Goal: Information Seeking & Learning: Learn about a topic

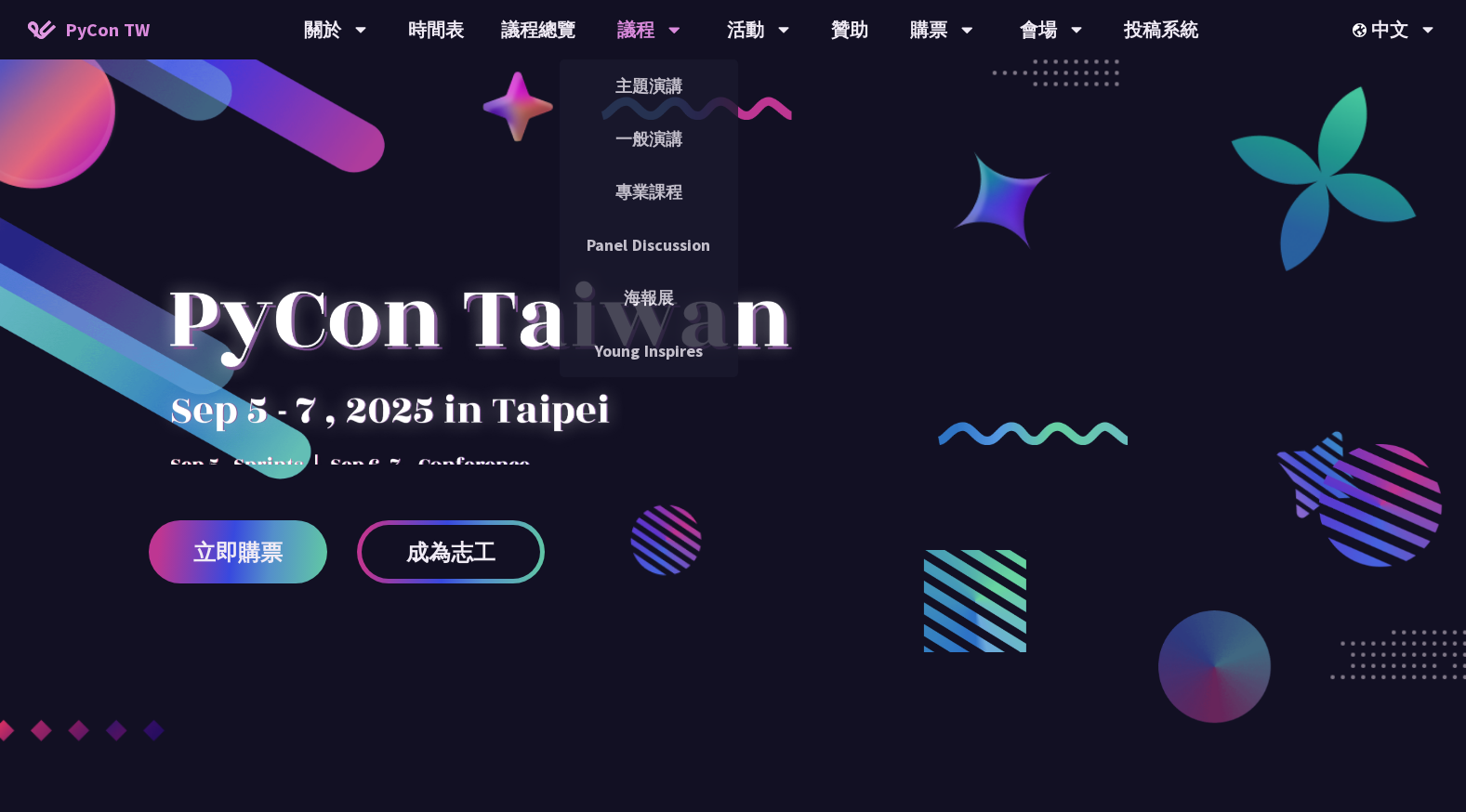
click at [613, 30] on div "議程 主題演講 一般演講 專業課程 Panel Discussion 海報展 Young Inspires" at bounding box center [648, 29] width 109 height 60
click at [608, 76] on link "主題演講" at bounding box center [648, 86] width 179 height 44
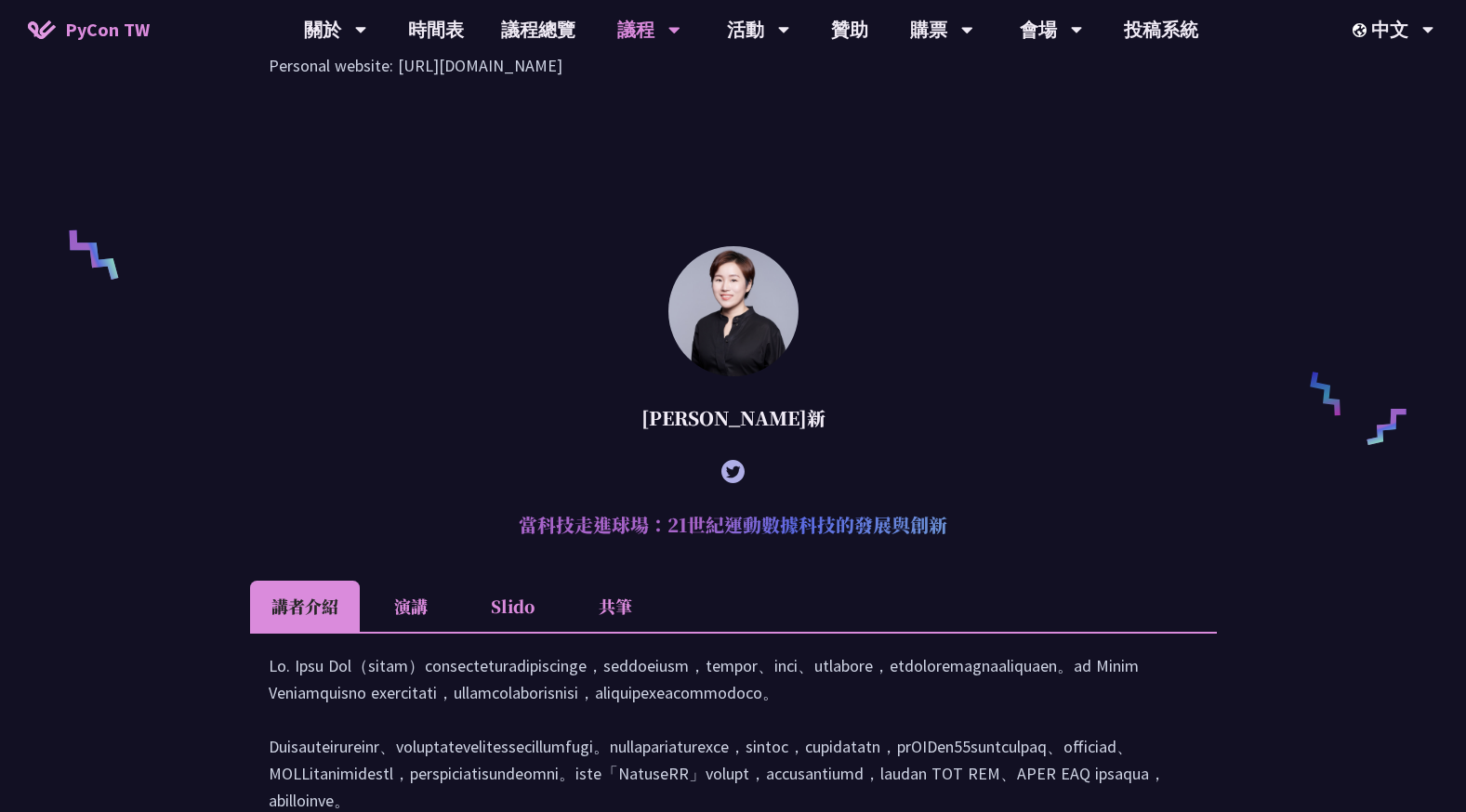
scroll to position [1394, 0]
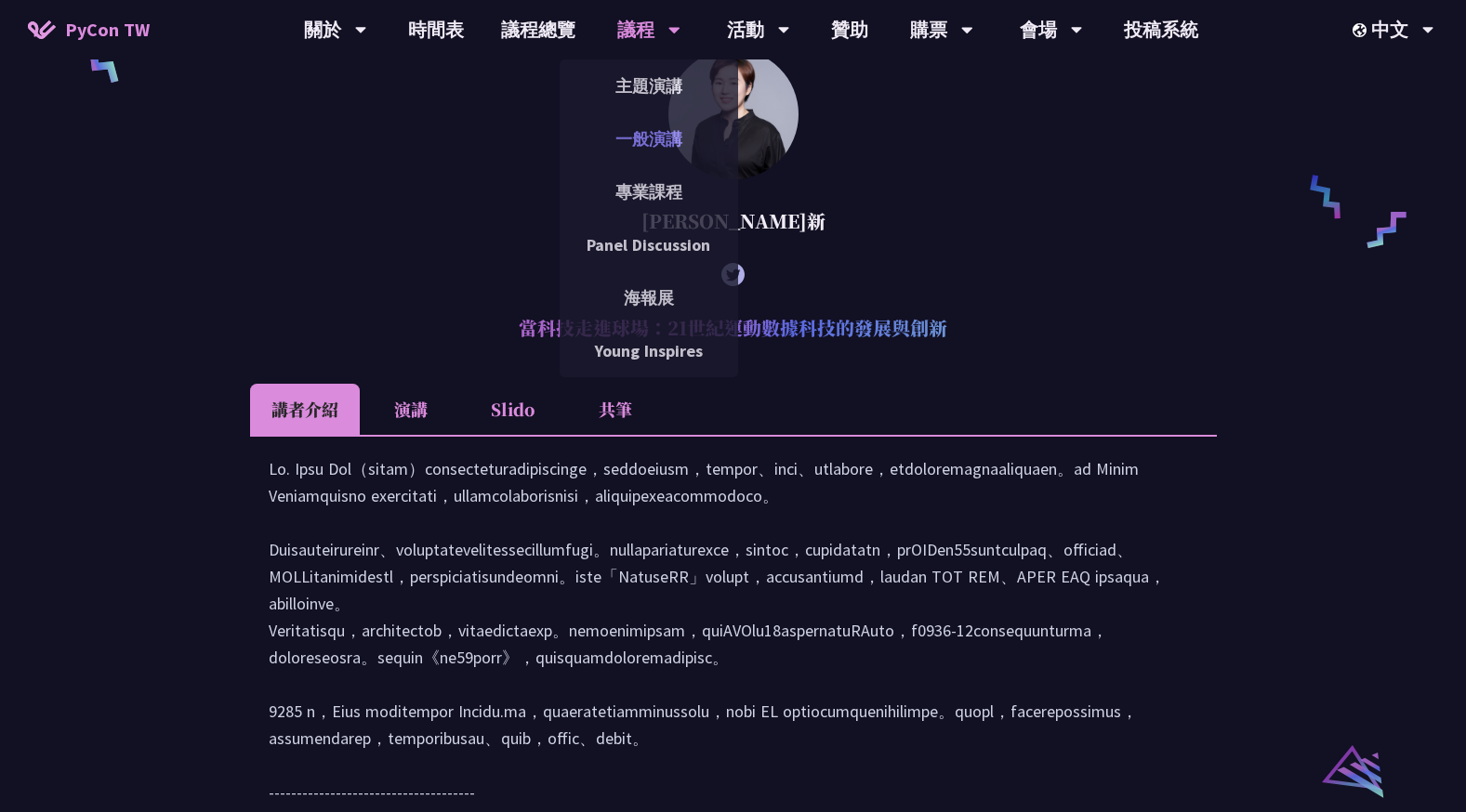
click at [649, 134] on link "一般演講" at bounding box center [648, 139] width 179 height 44
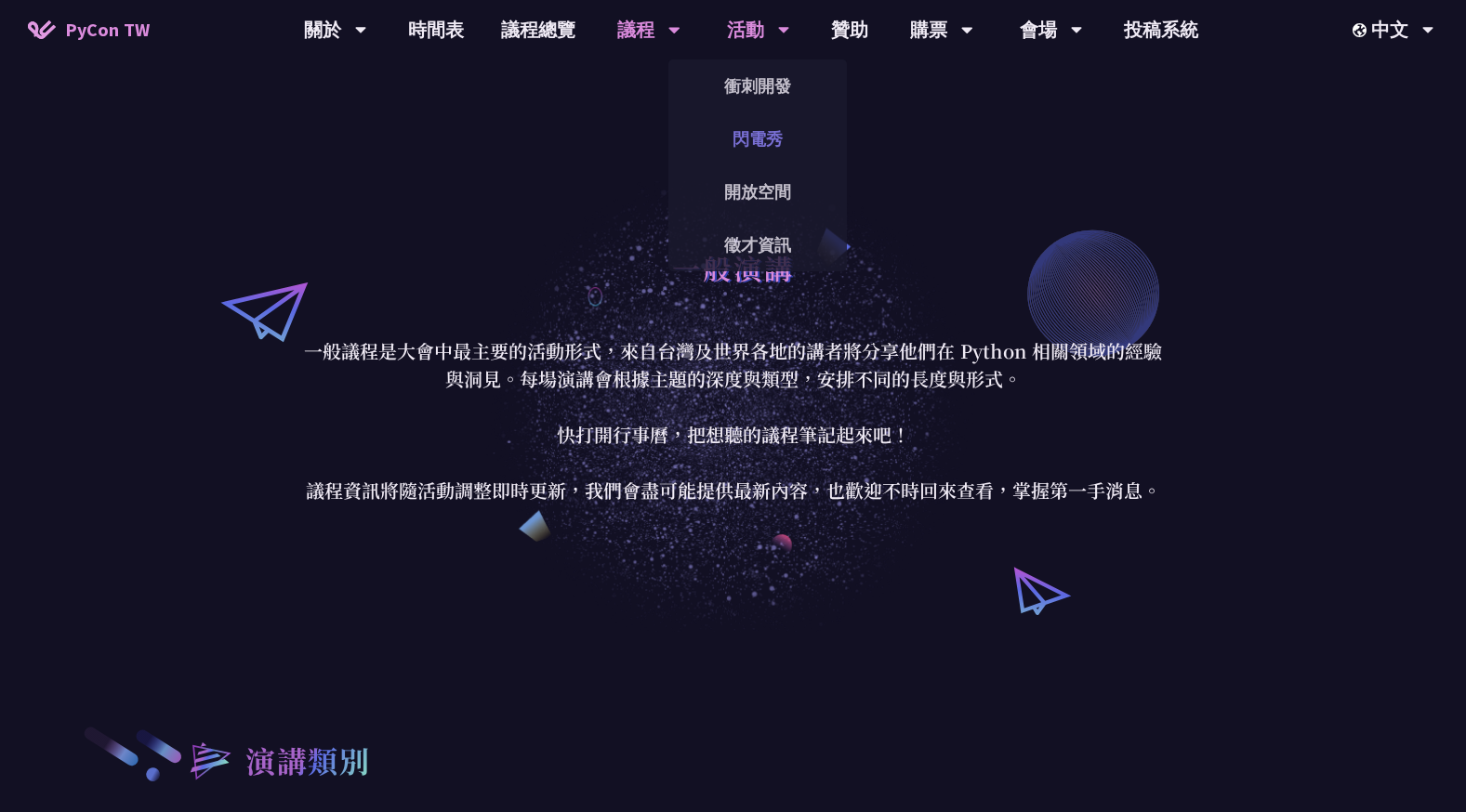
click at [768, 126] on link "閃電秀" at bounding box center [757, 139] width 179 height 44
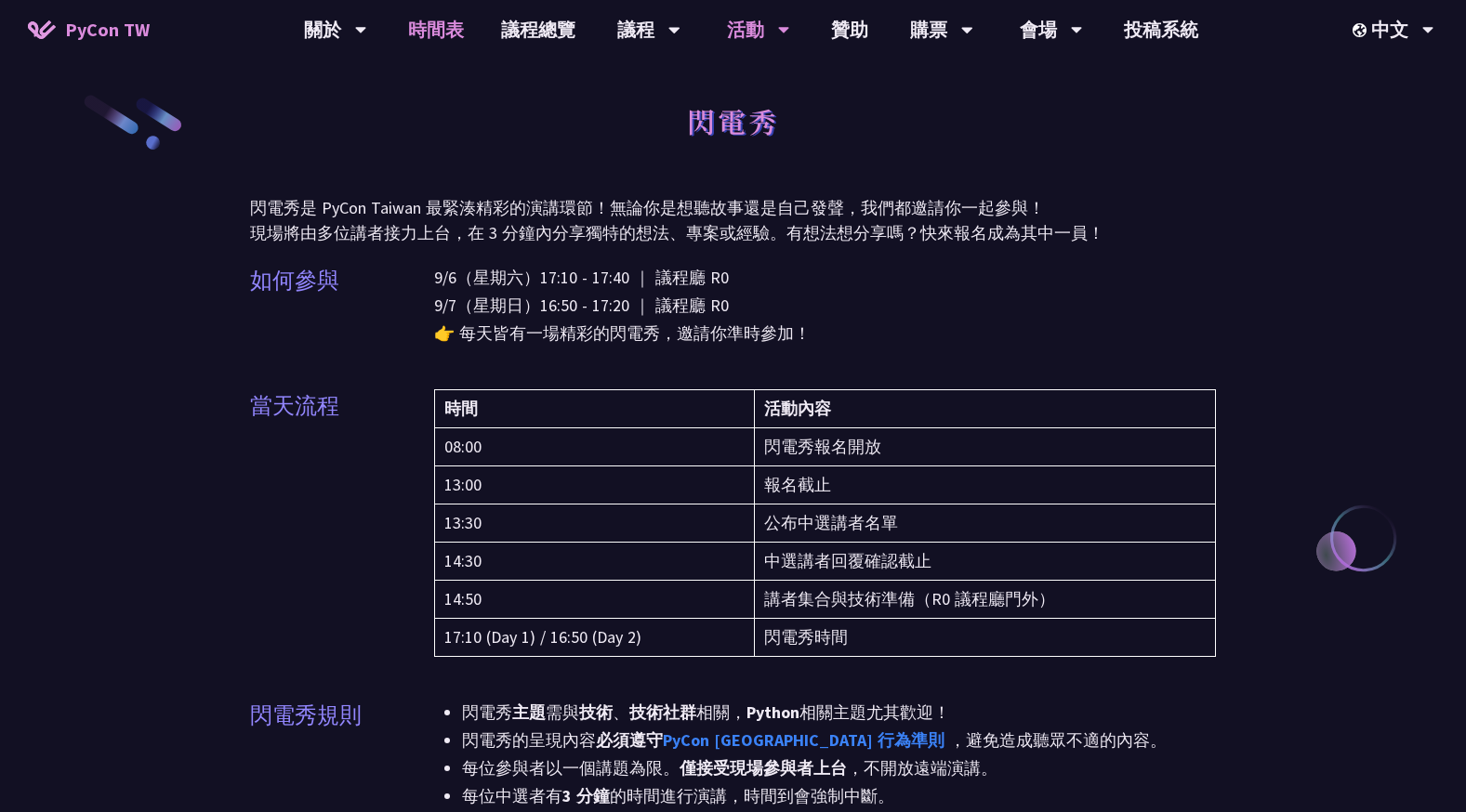
click at [439, 39] on link "時間表" at bounding box center [435, 29] width 93 height 60
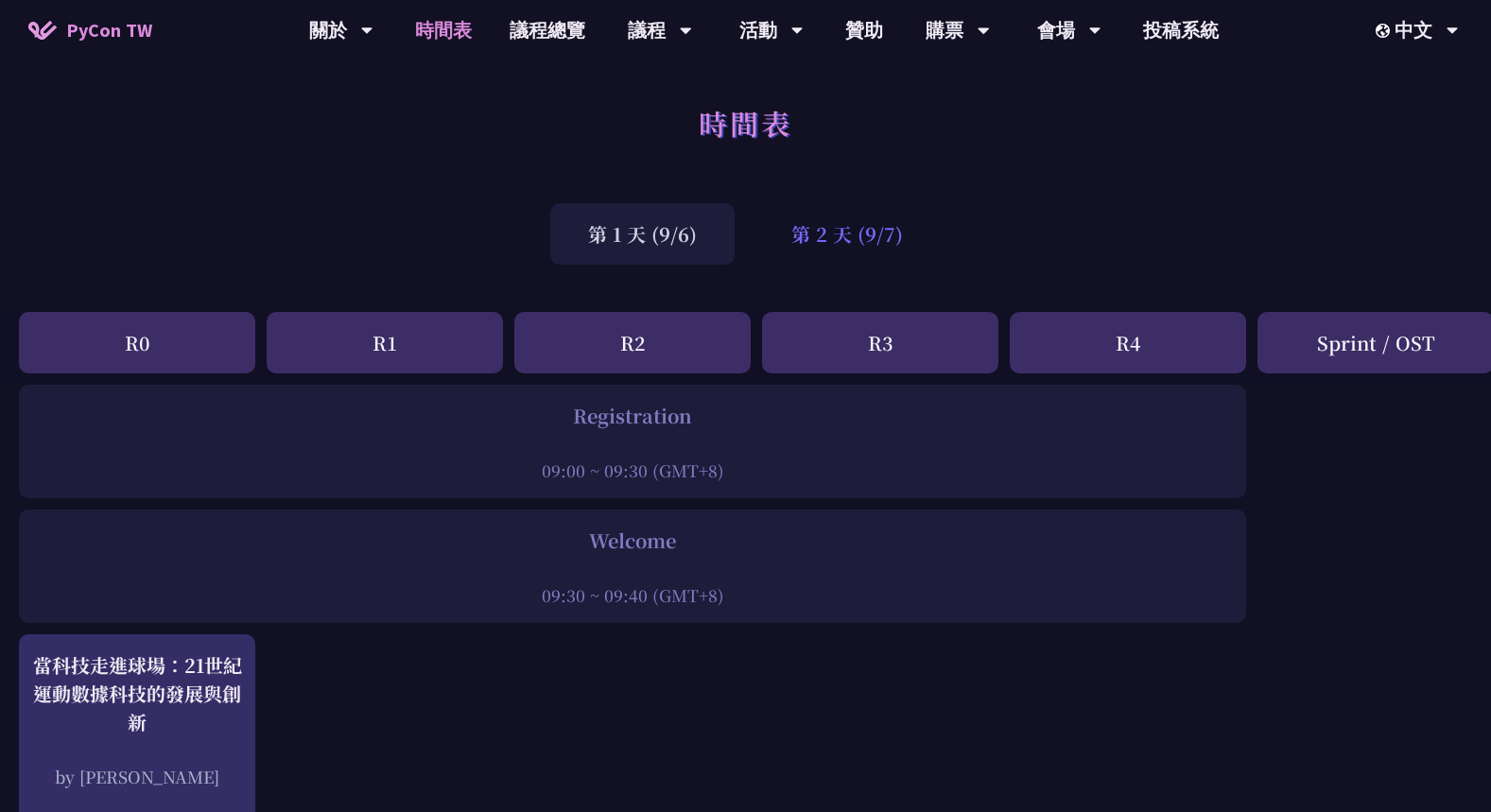
click at [776, 254] on div "第 2 天 (9/7)" at bounding box center [847, 234] width 188 height 62
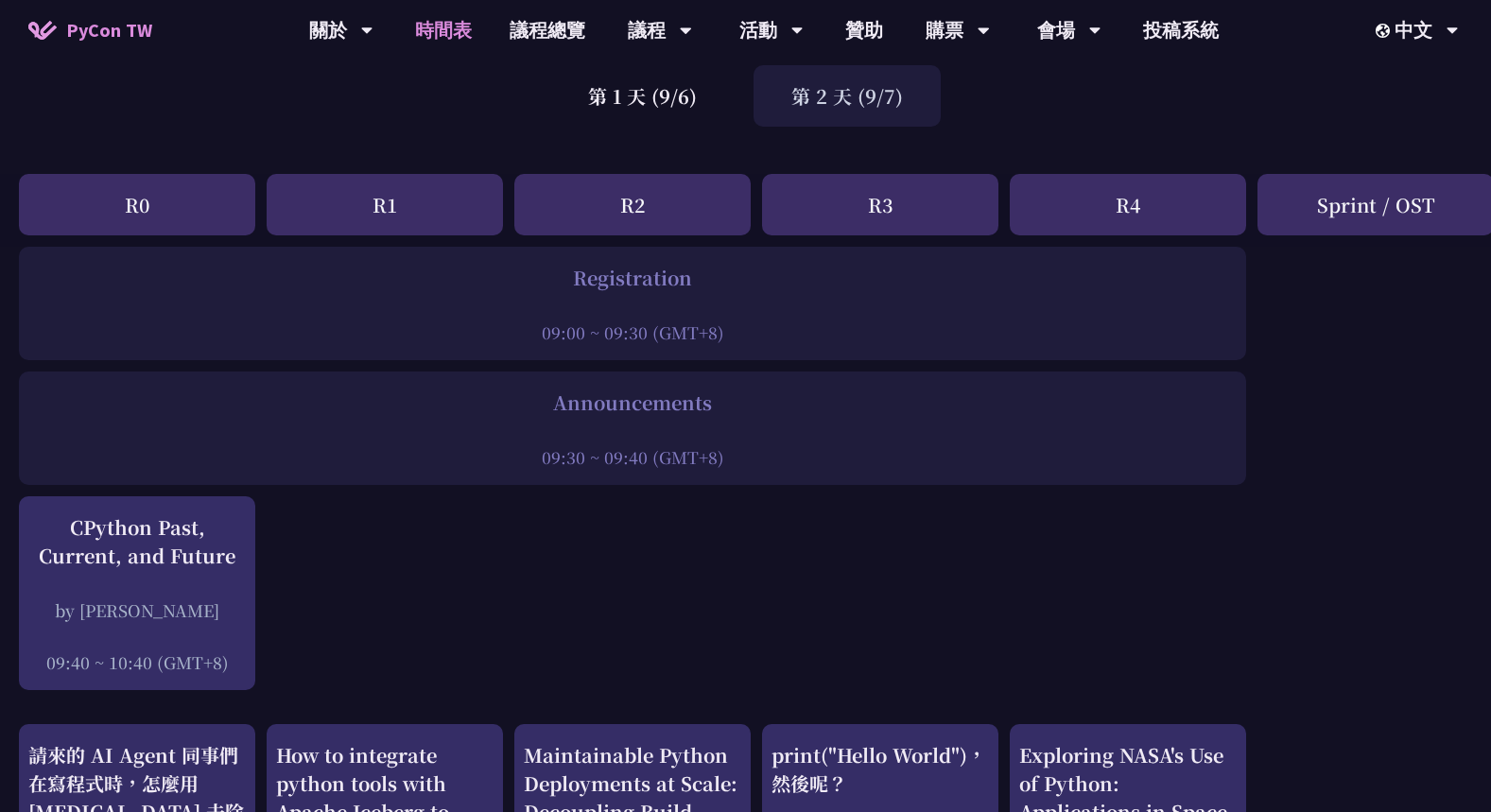
scroll to position [189, 0]
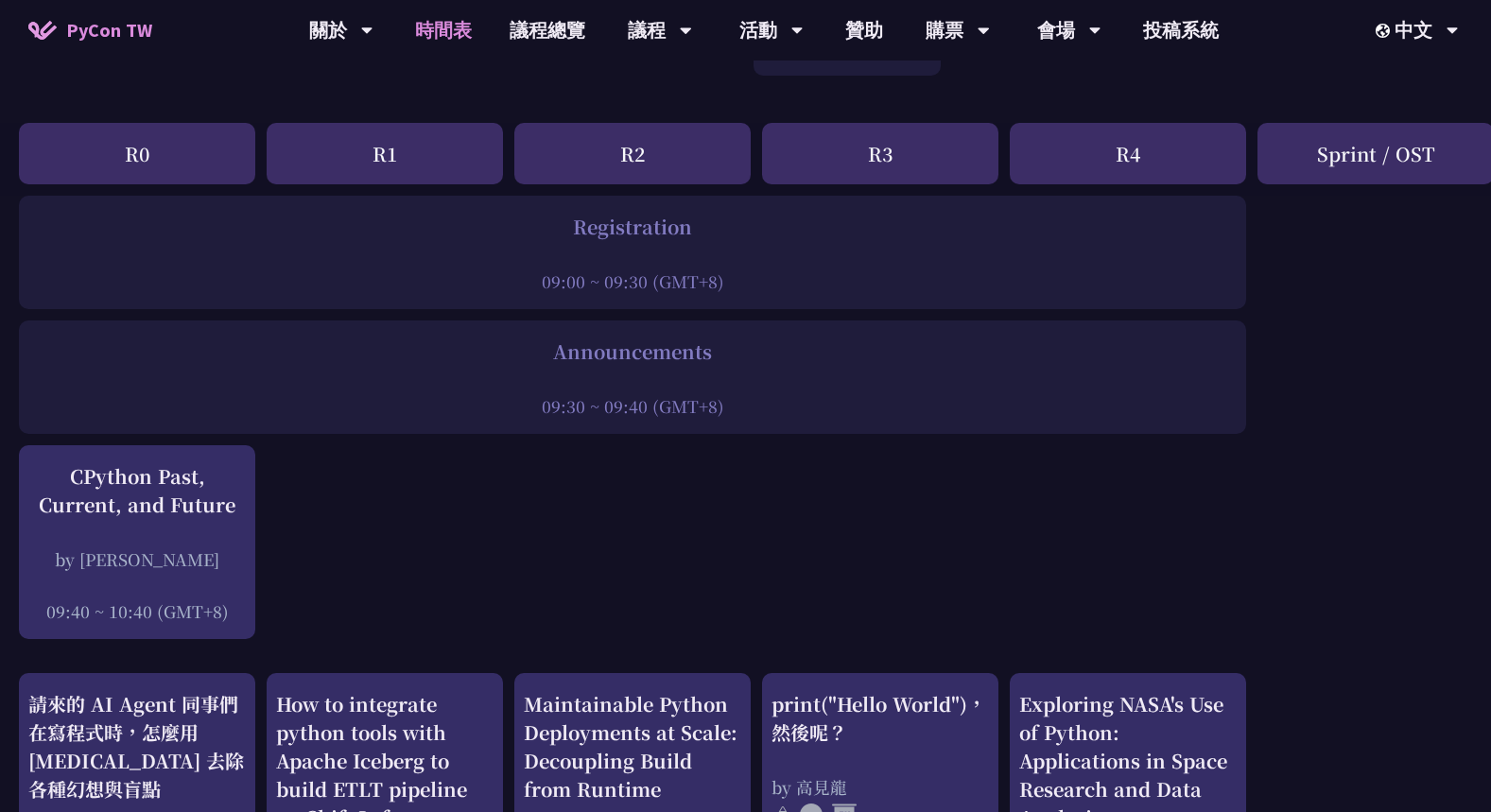
drag, startPoint x: 345, startPoint y: 181, endPoint x: 355, endPoint y: 178, distance: 10.4
click at [345, 181] on div "R1" at bounding box center [385, 154] width 236 height 62
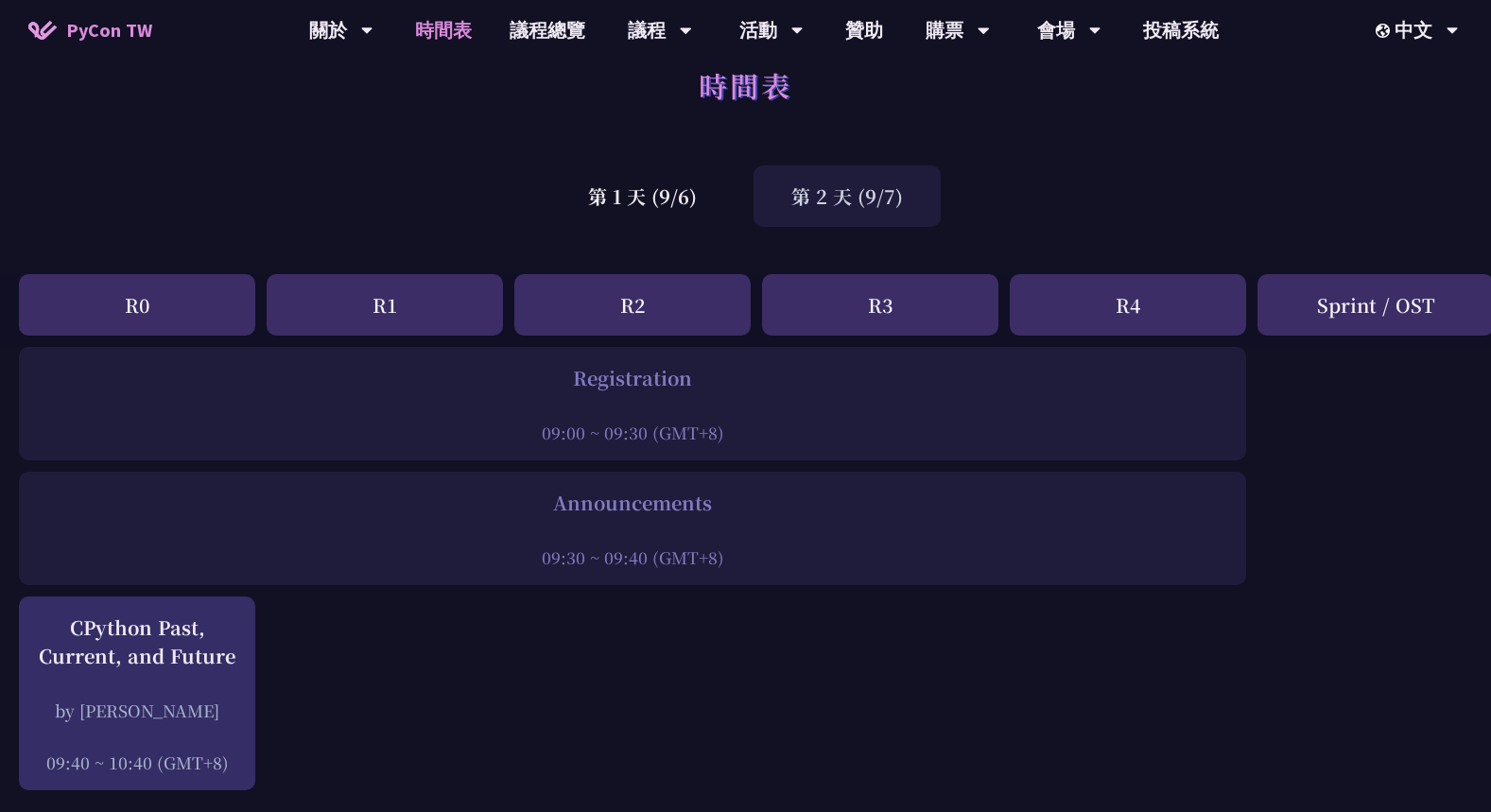
scroll to position [0, 0]
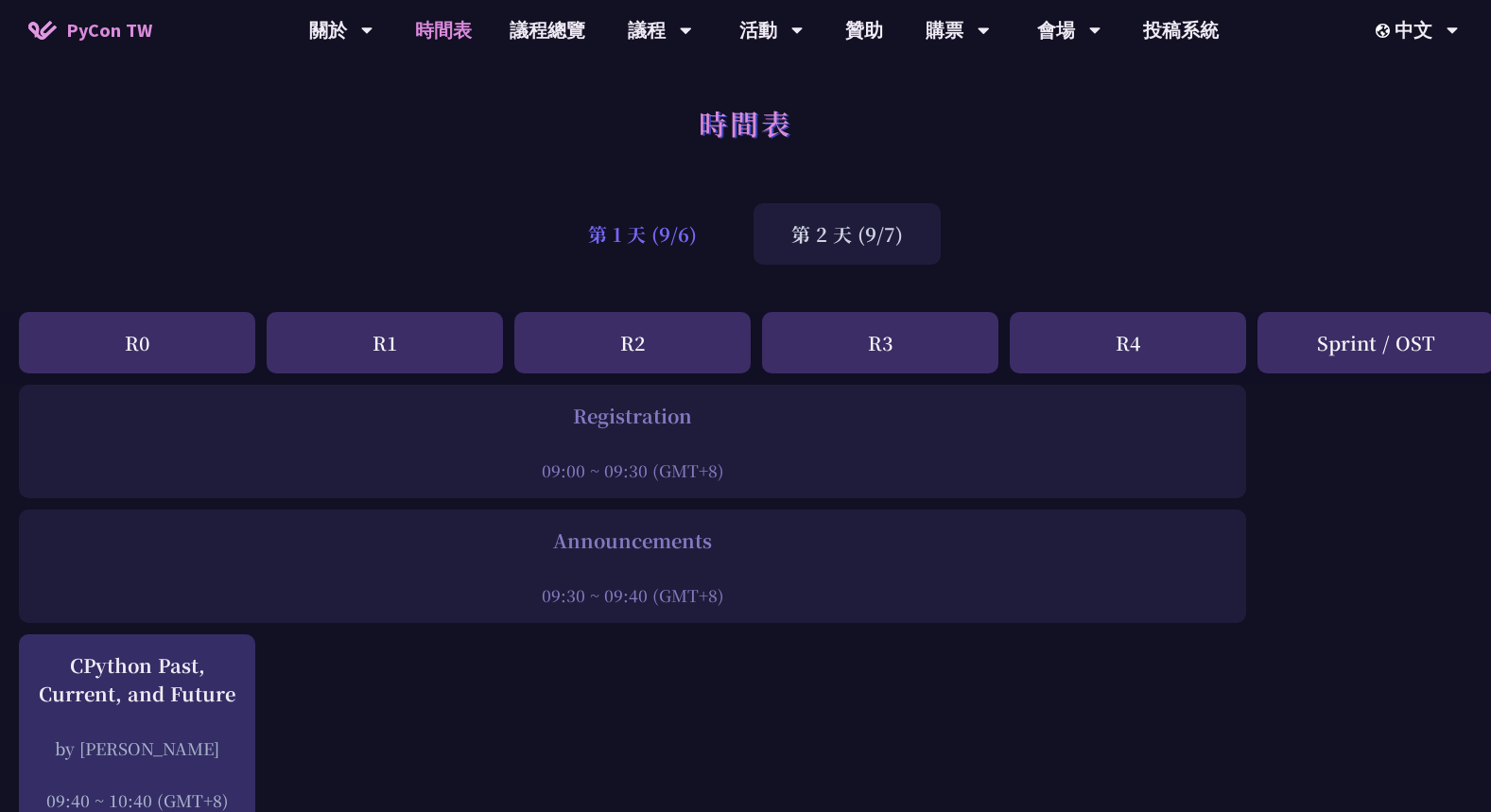
click at [663, 225] on div "第 1 天 (9/6)" at bounding box center [642, 234] width 185 height 62
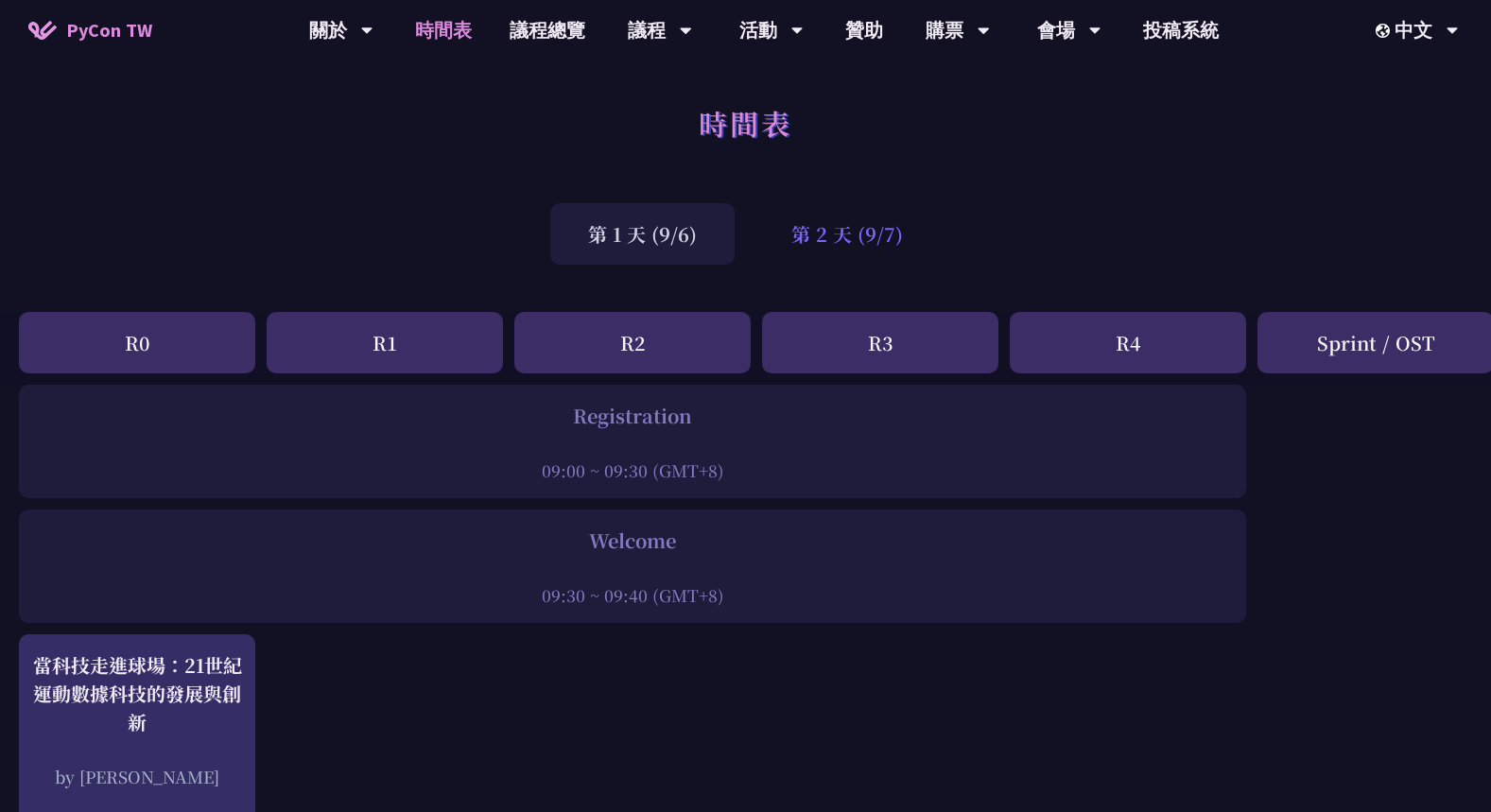
click at [853, 236] on div "第 2 天 (9/7)" at bounding box center [847, 234] width 188 height 62
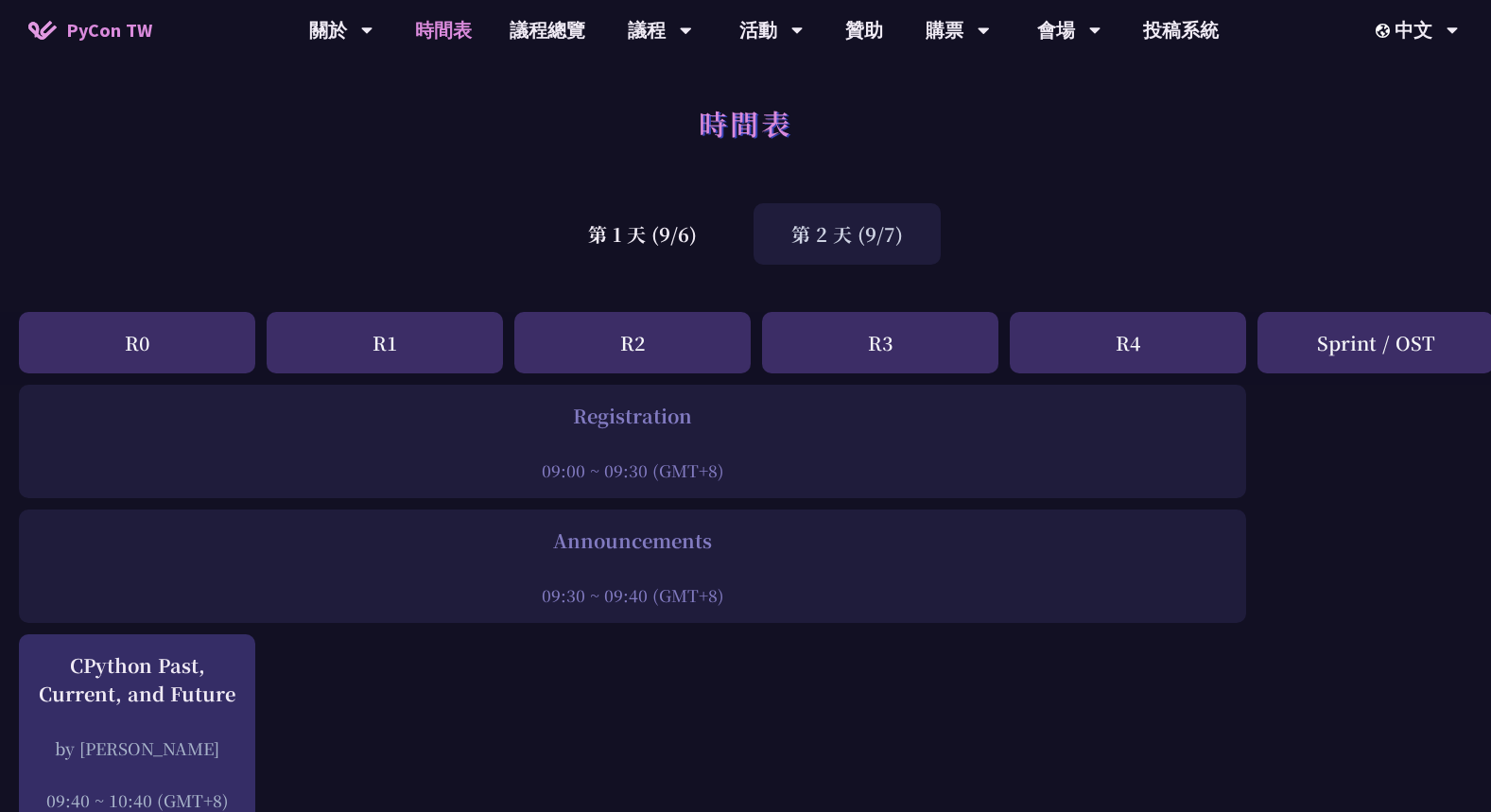
click at [825, 217] on div "第 2 天 (9/7)" at bounding box center [847, 234] width 188 height 62
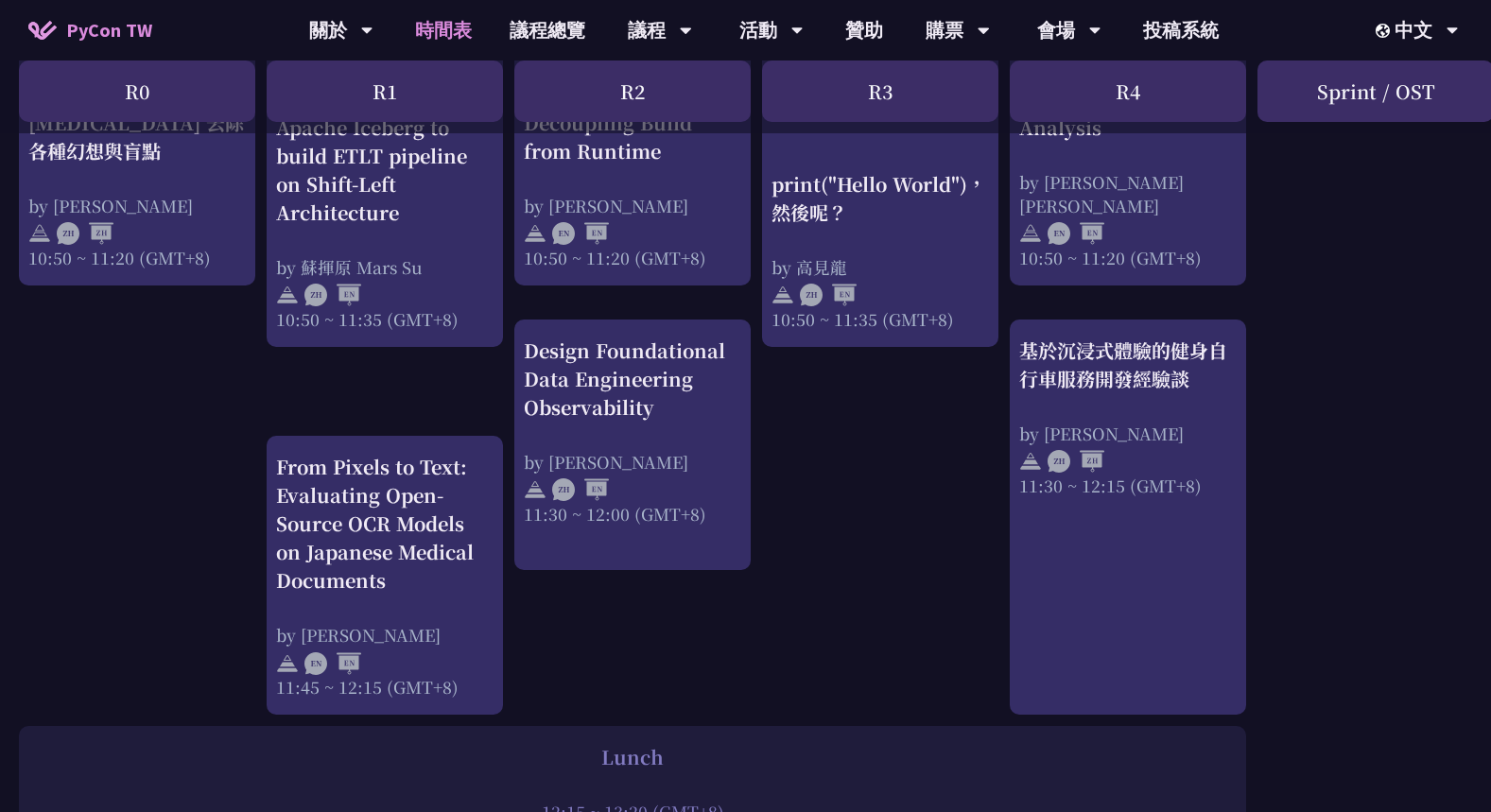
scroll to position [1418, 0]
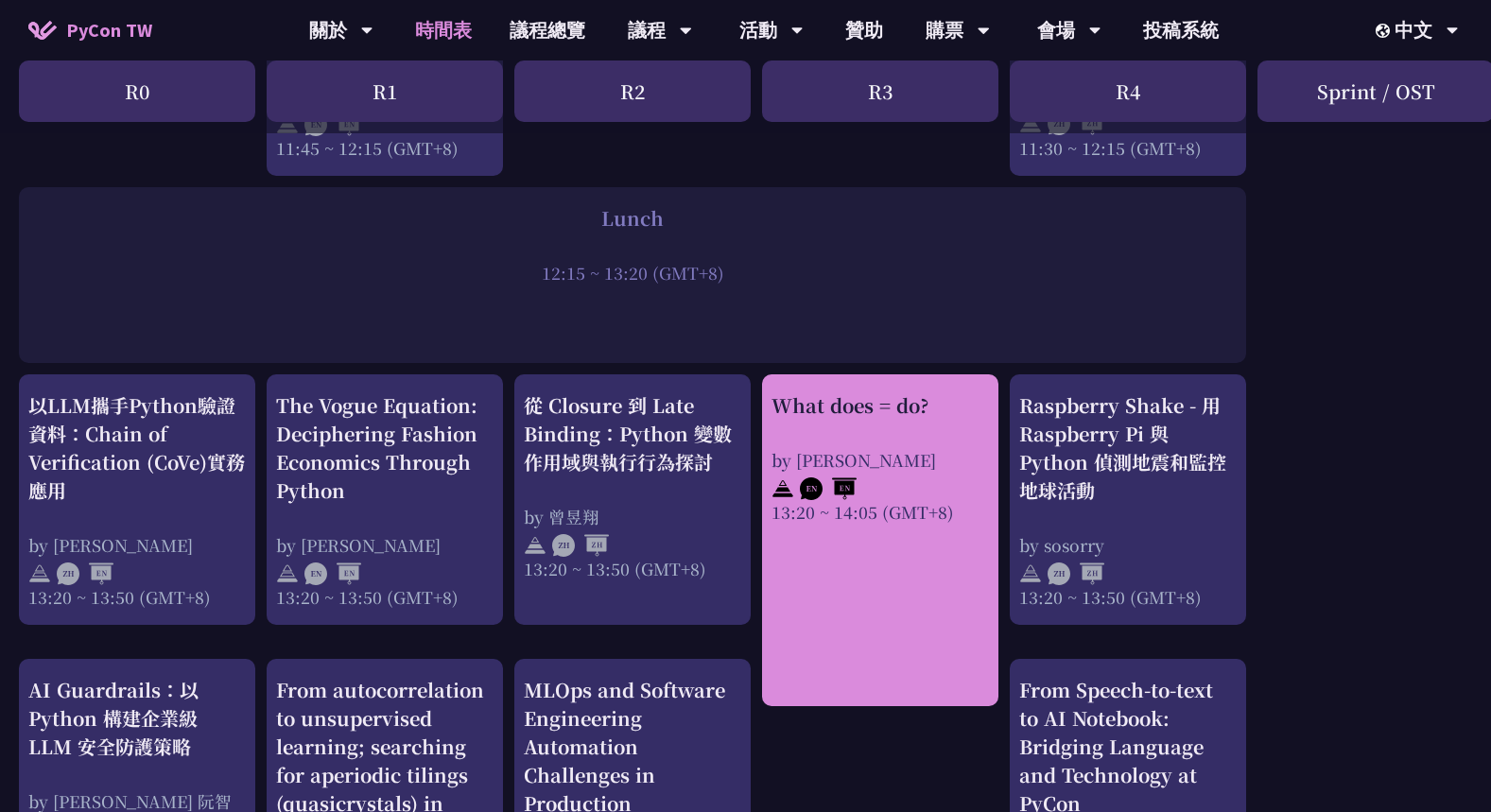
click at [902, 427] on div "What does = do? by Reuven M. Lerner 13:20 ~ 14:05 (GMT+8)" at bounding box center [880, 457] width 217 height 132
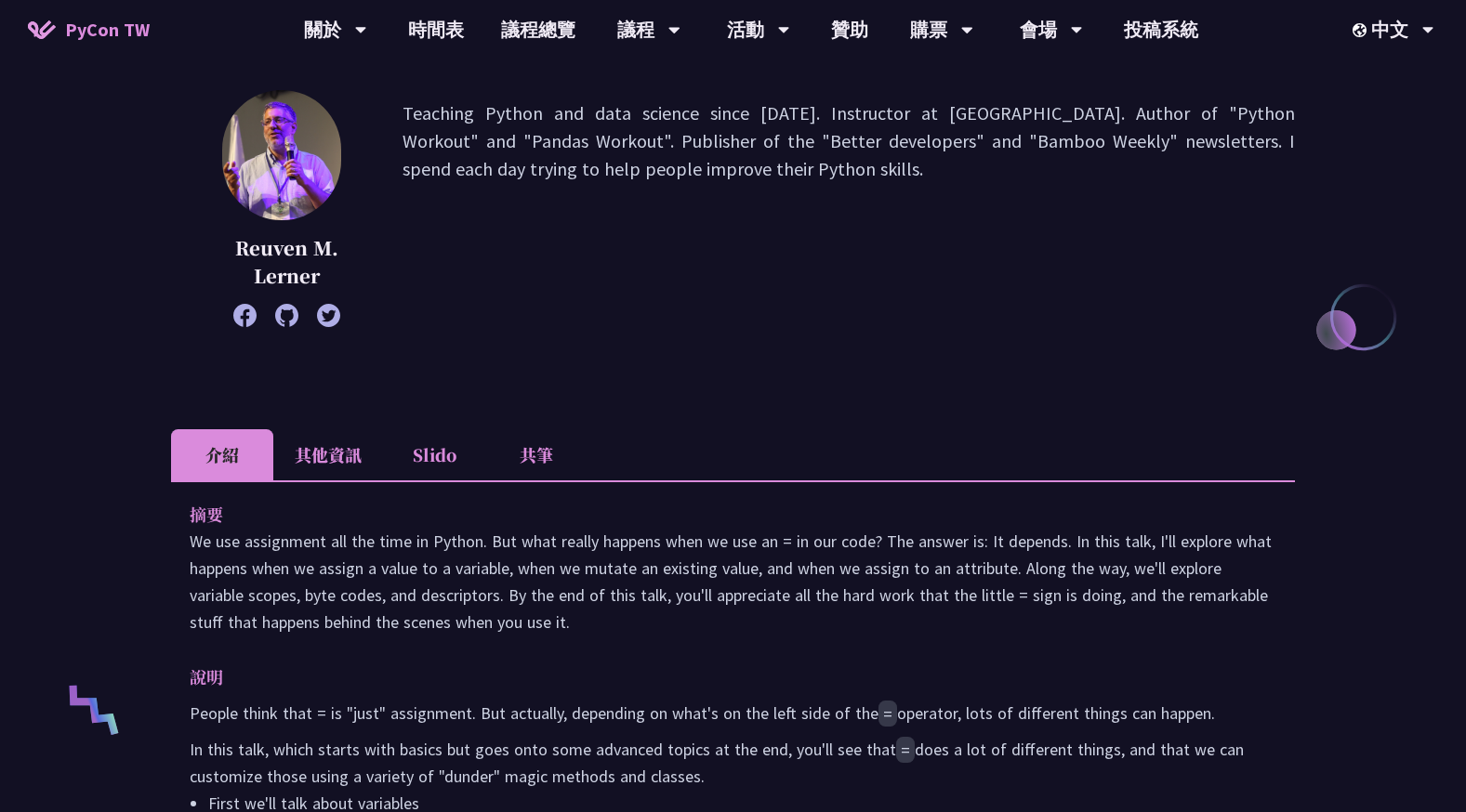
scroll to position [650, 0]
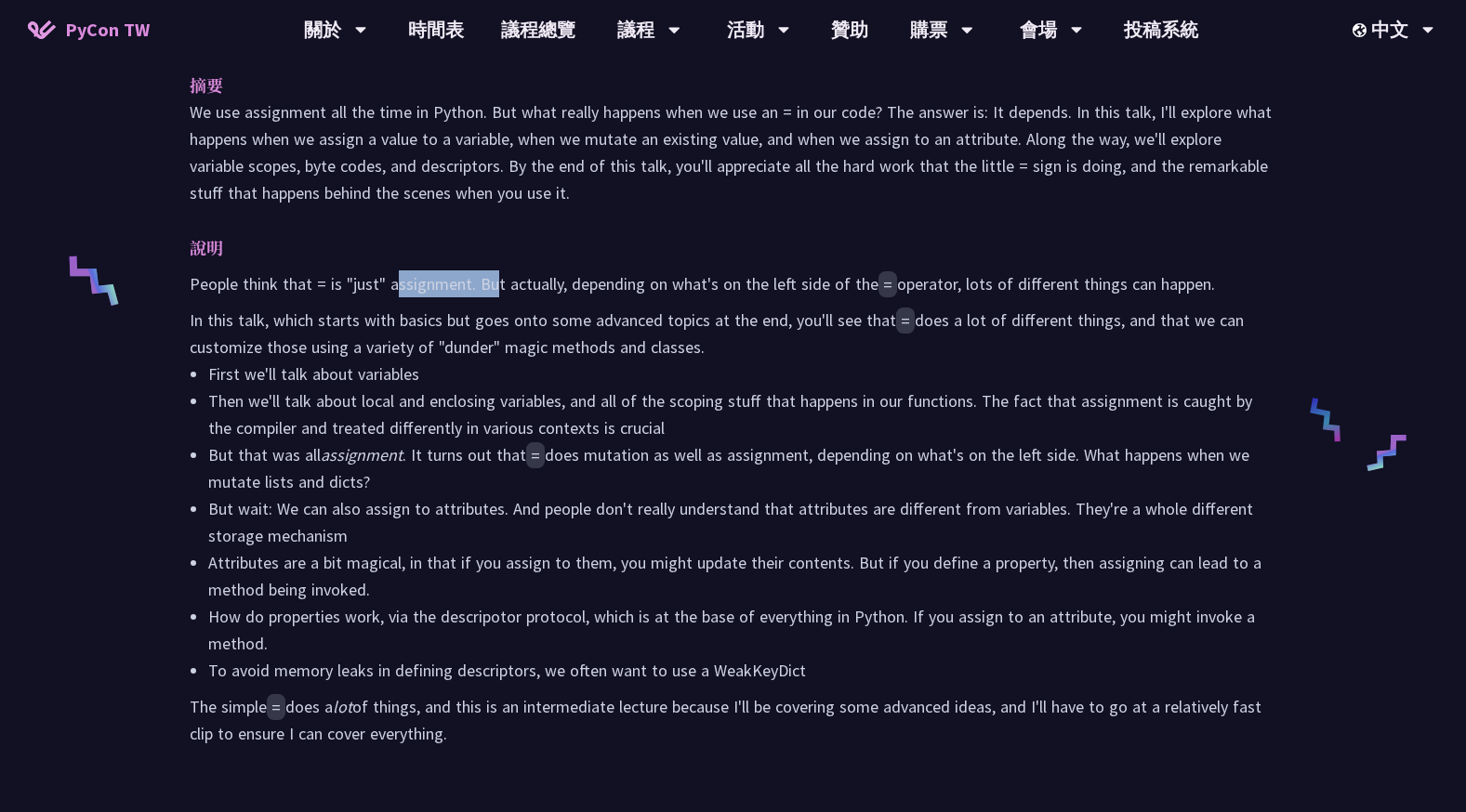
drag, startPoint x: 397, startPoint y: 281, endPoint x: 495, endPoint y: 281, distance: 98.0
click at [495, 281] on p "People think that = is "just" assignment. But actually, depending on what's on …" at bounding box center [732, 284] width 1086 height 27
click at [639, 294] on p "People think that = is "just" assignment. But actually, depending on what's on …" at bounding box center [732, 284] width 1086 height 27
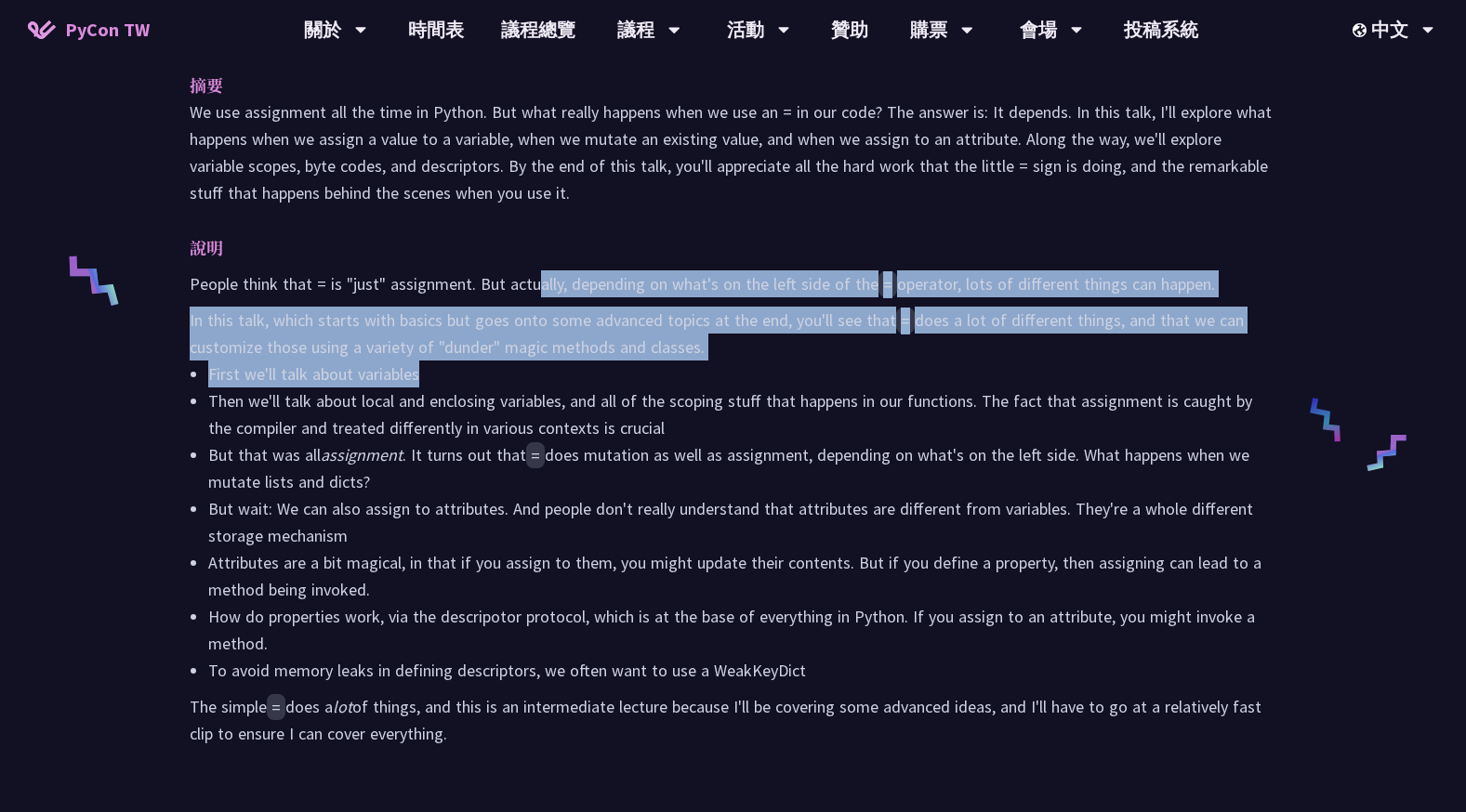
drag, startPoint x: 536, startPoint y: 280, endPoint x: 894, endPoint y: 379, distance: 371.4
click at [894, 379] on div "People think that = is "just" assignment. But actually, depending on what's on …" at bounding box center [732, 508] width 1086 height 476
click at [894, 379] on li "First we'll talk about variables" at bounding box center [742, 374] width 1068 height 27
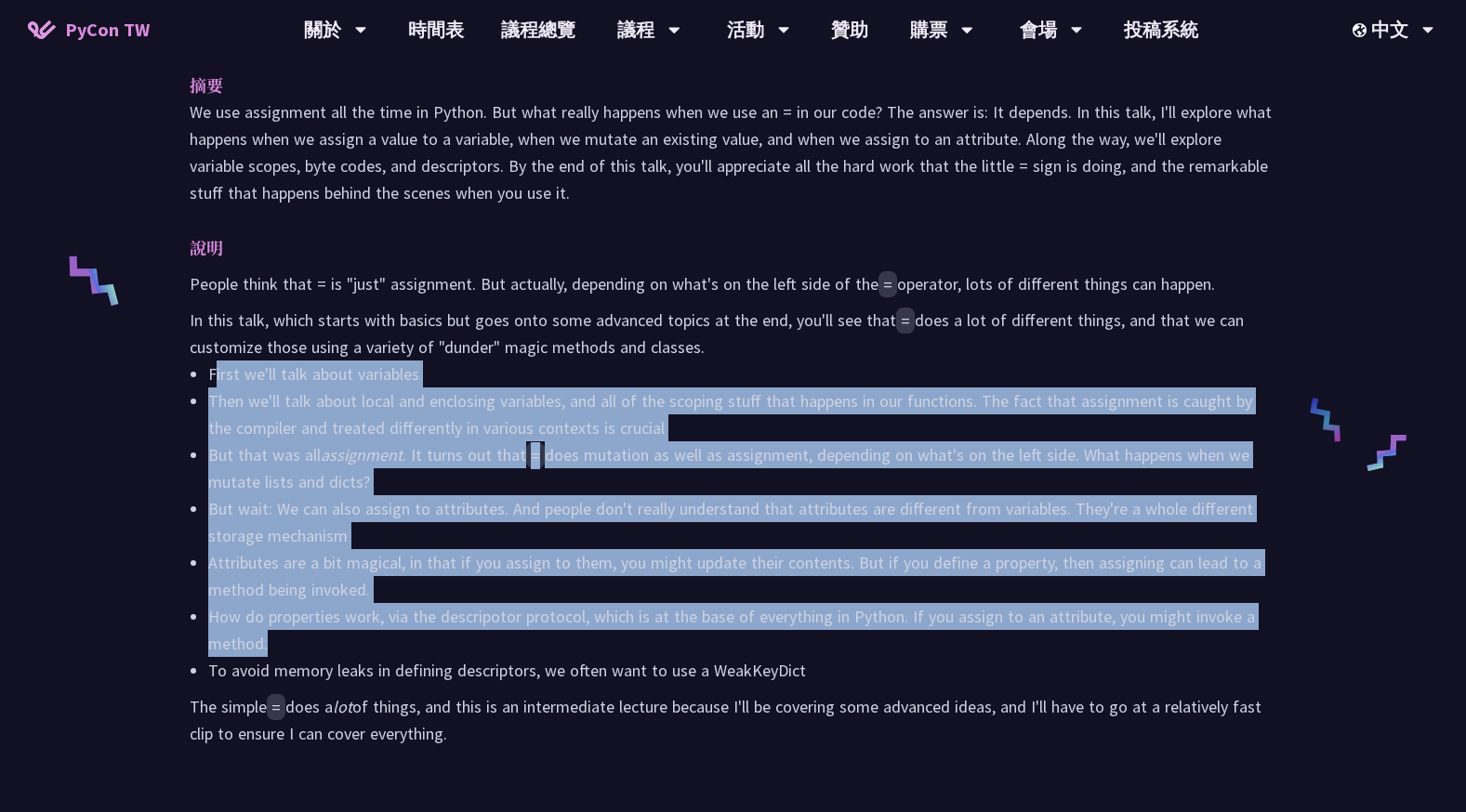
drag, startPoint x: 341, startPoint y: 424, endPoint x: 643, endPoint y: 633, distance: 367.3
click at [643, 633] on ul "First we'll talk about variables Then we'll talk about local and enclosing vari…" at bounding box center [732, 521] width 1086 height 323
click at [643, 633] on li "How do properties work, via the descripotor protocol, which is at the base of e…" at bounding box center [742, 629] width 1068 height 54
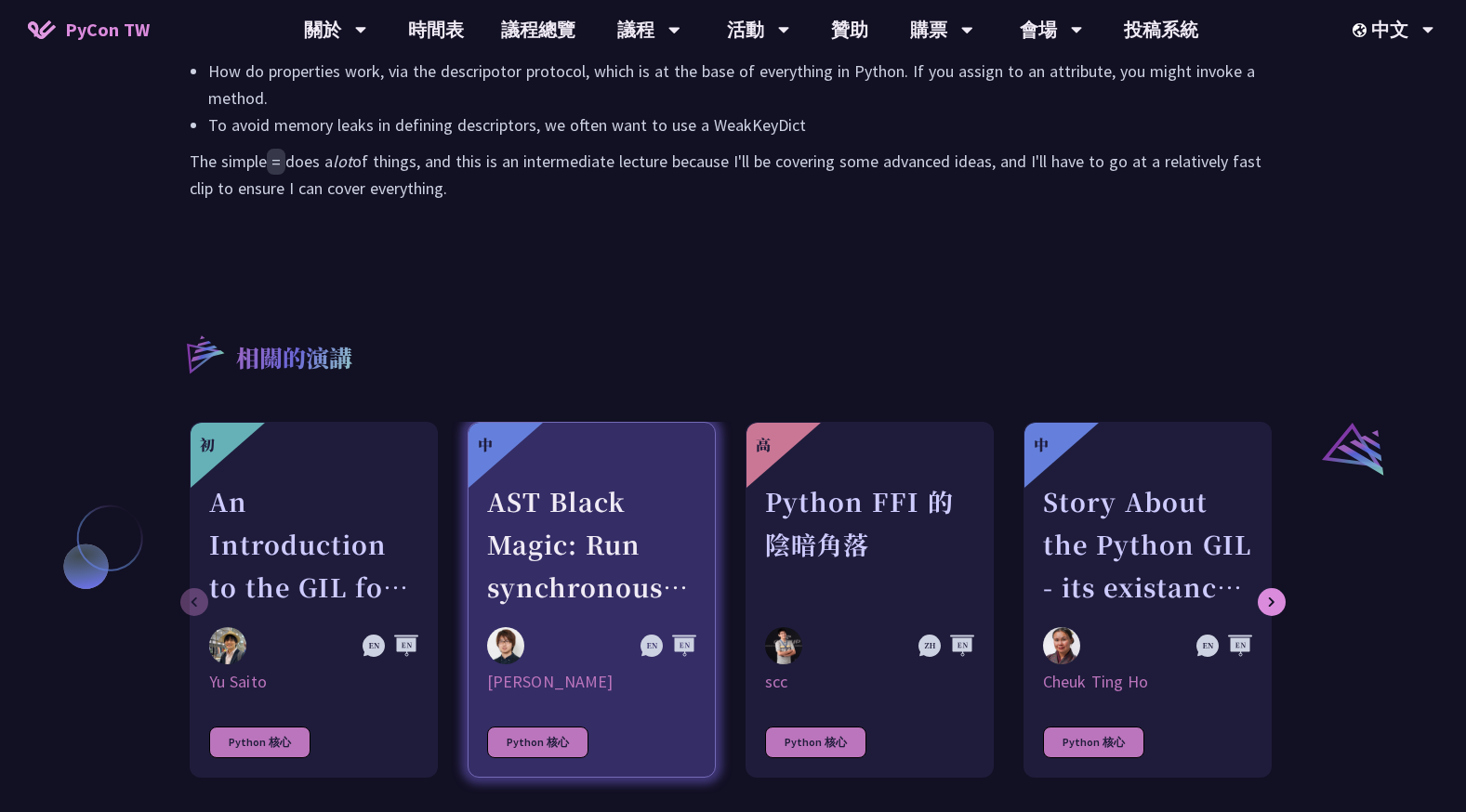
scroll to position [1208, 0]
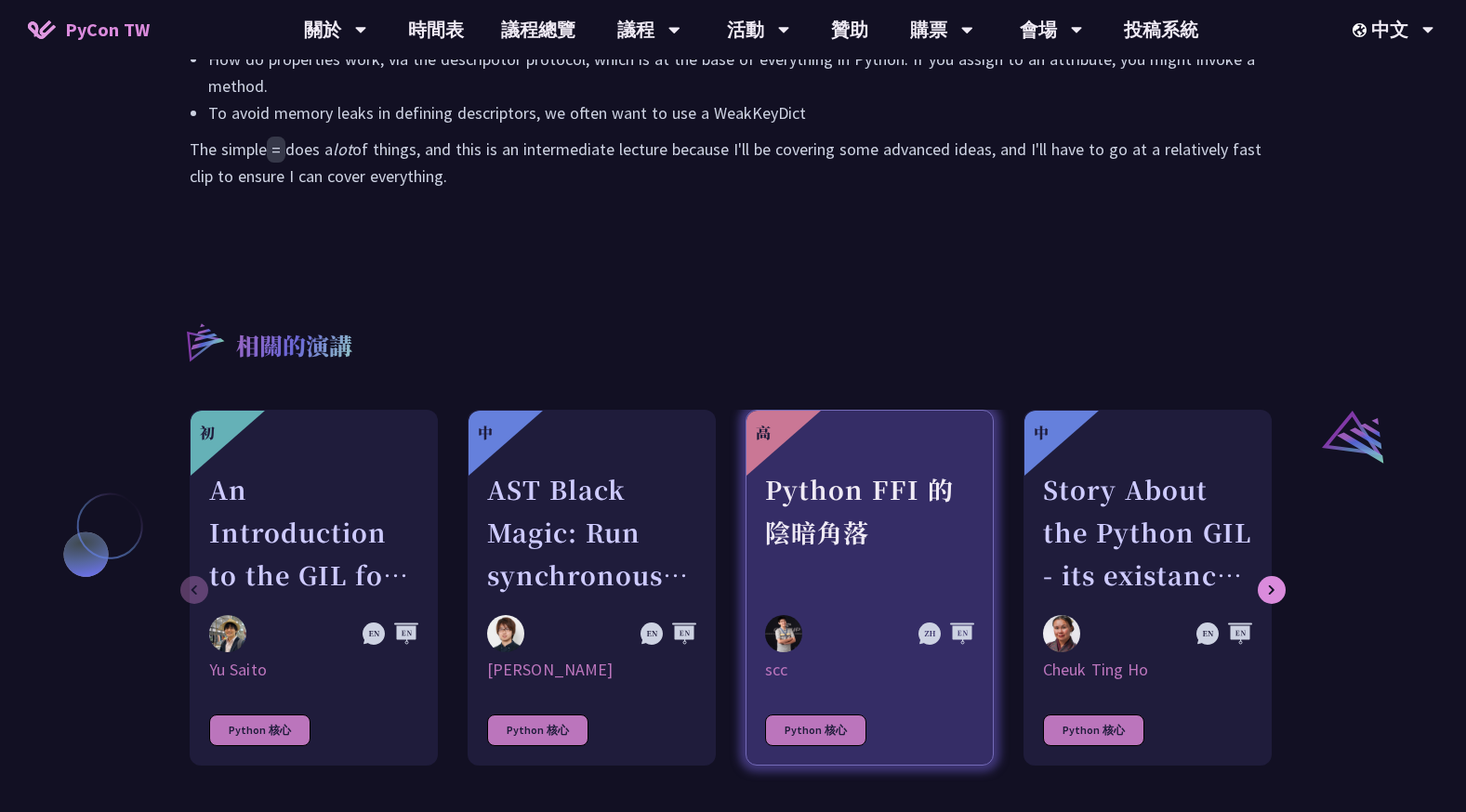
click at [844, 499] on div "Python FFI 的陰暗角落" at bounding box center [870, 532] width 209 height 128
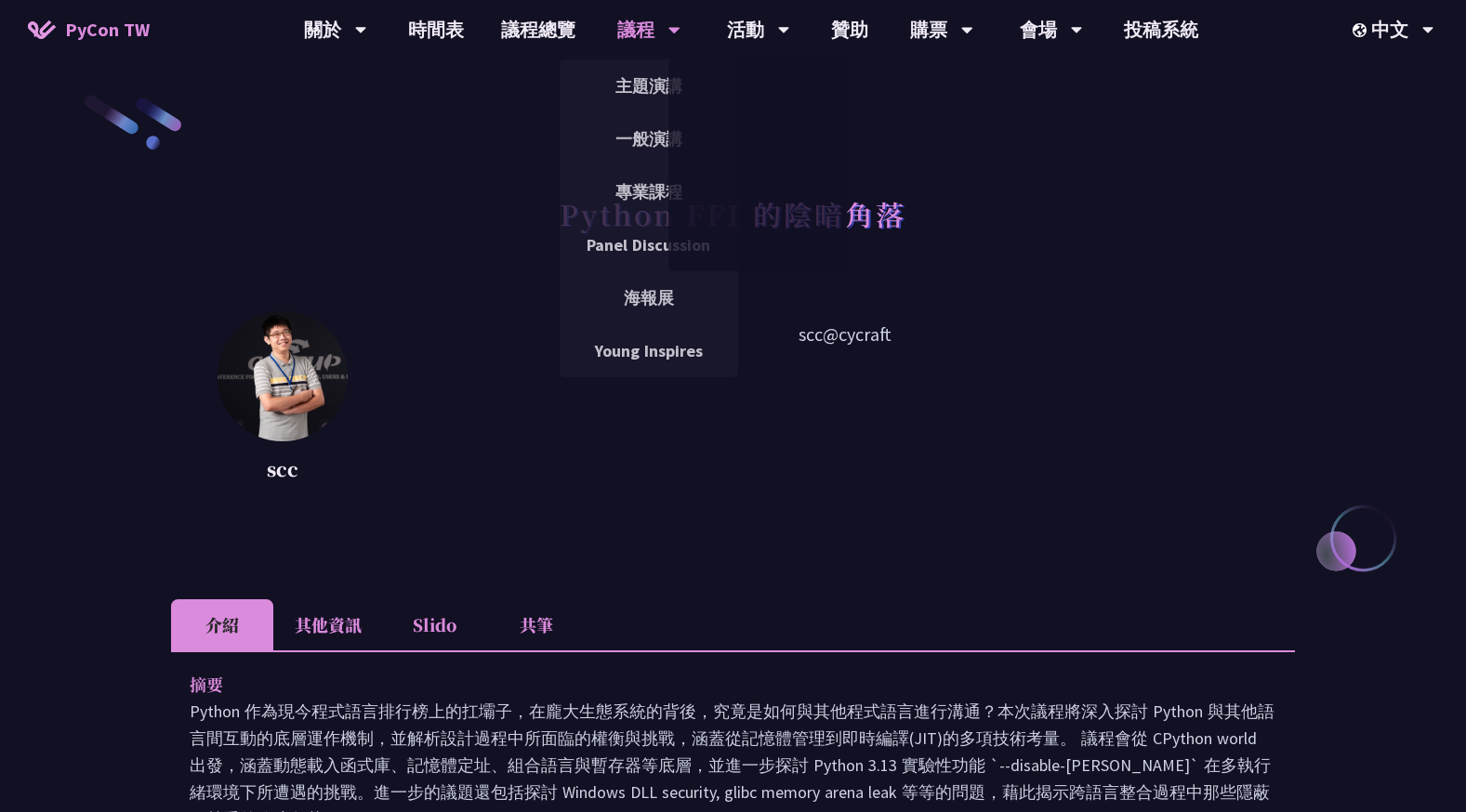
click at [665, 38] on div "議程" at bounding box center [648, 29] width 63 height 60
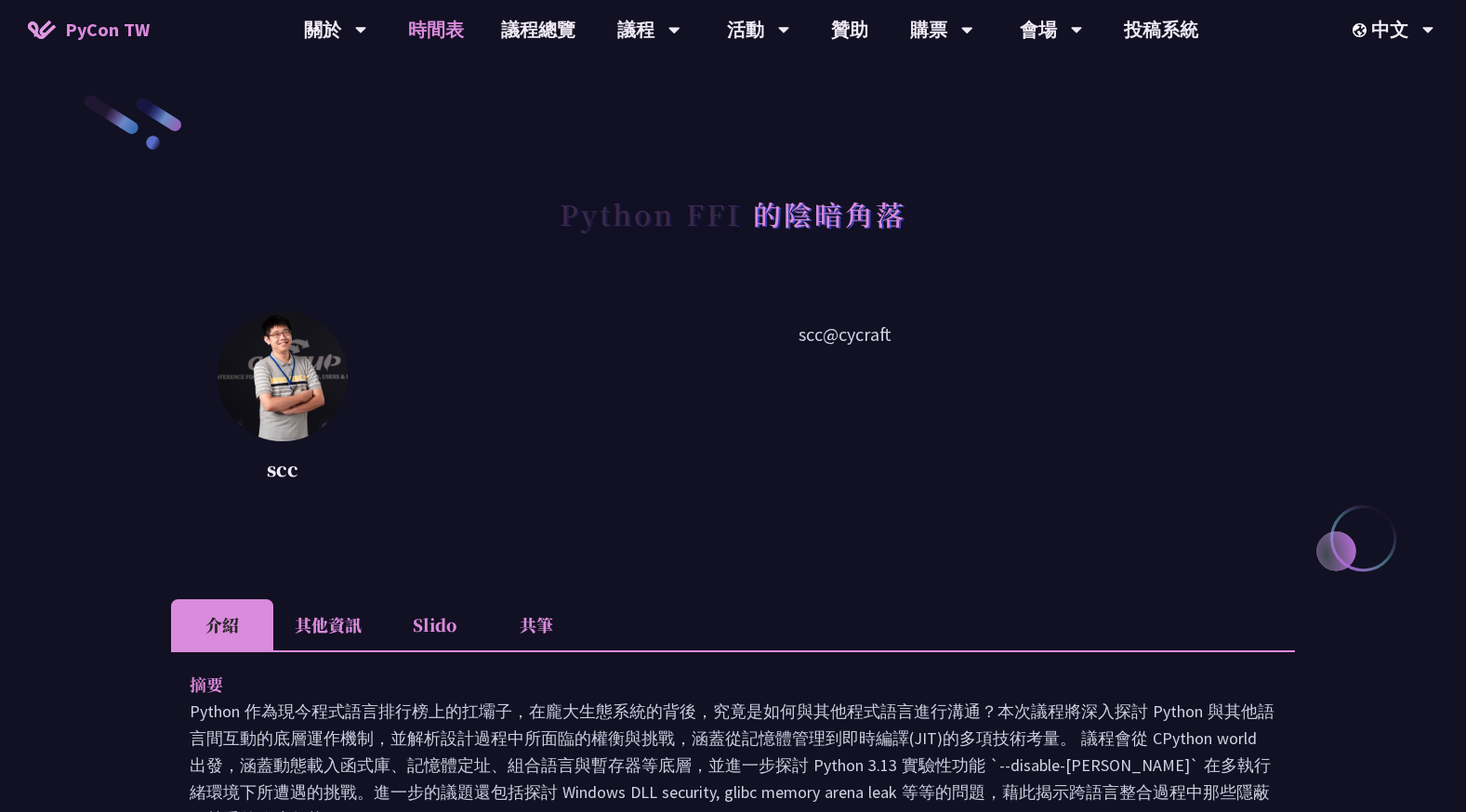
click at [427, 33] on link "時間表" at bounding box center [435, 29] width 93 height 60
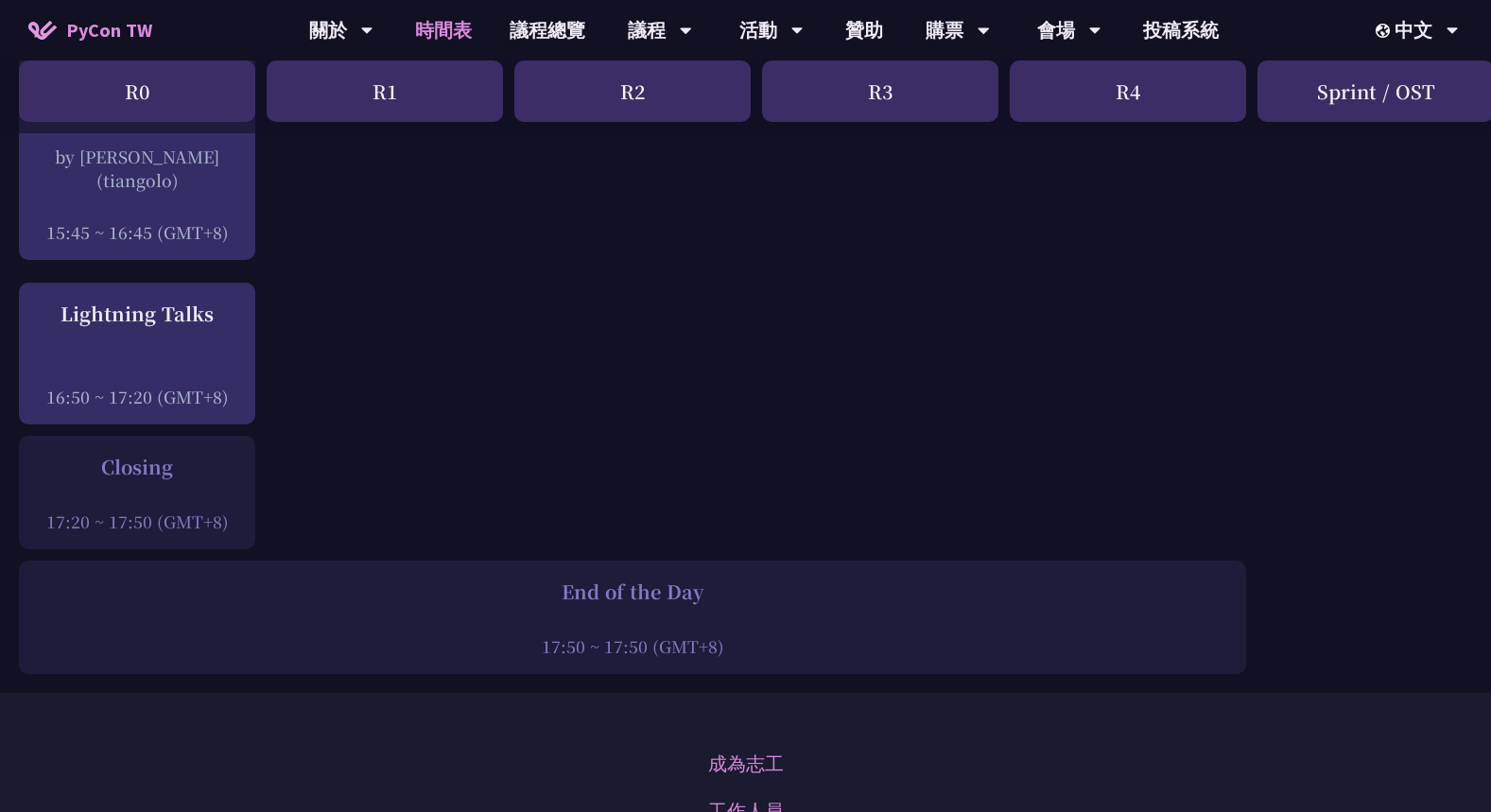
scroll to position [2646, 0]
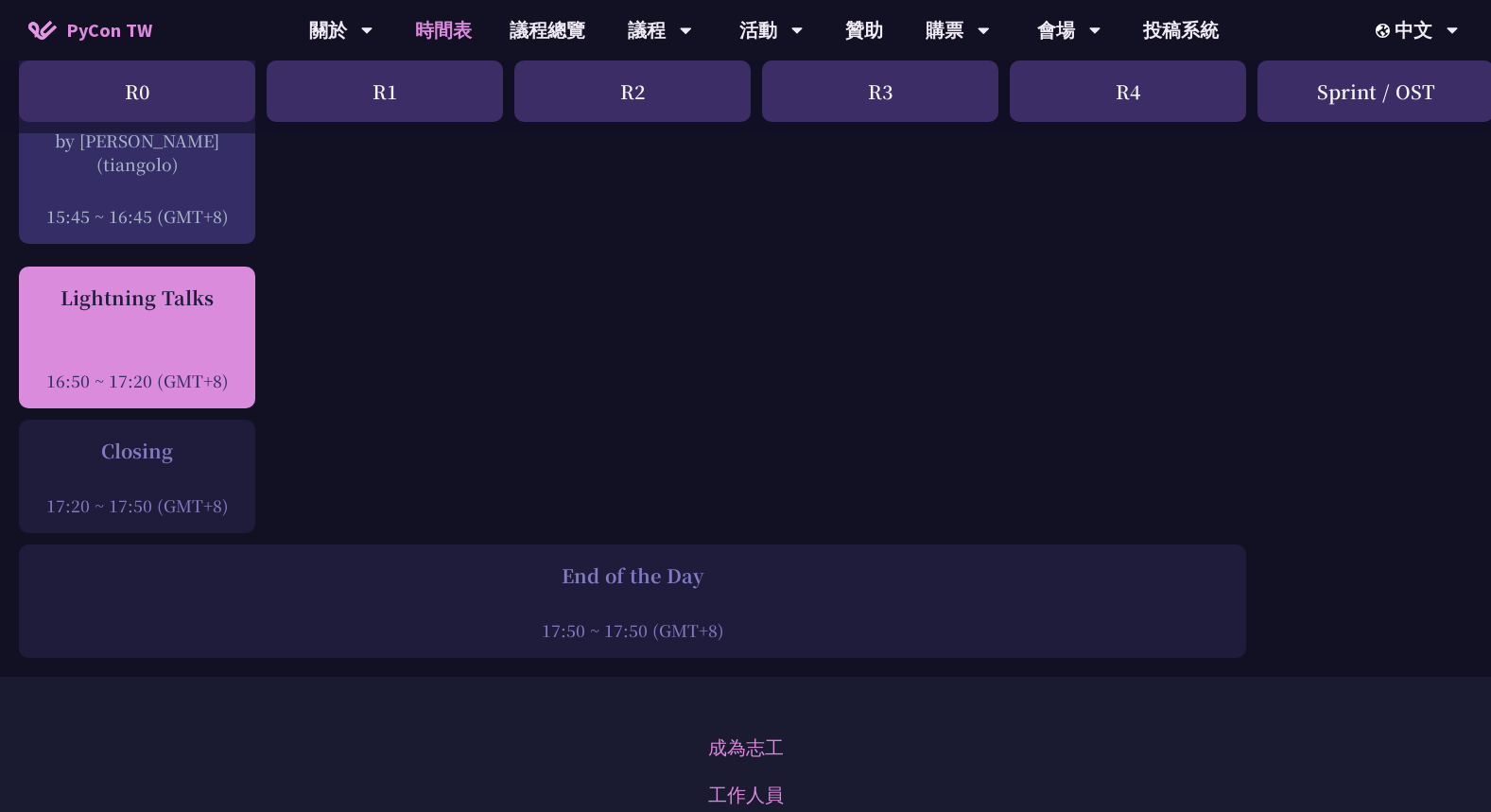
click at [172, 364] on div at bounding box center [137, 354] width 217 height 29
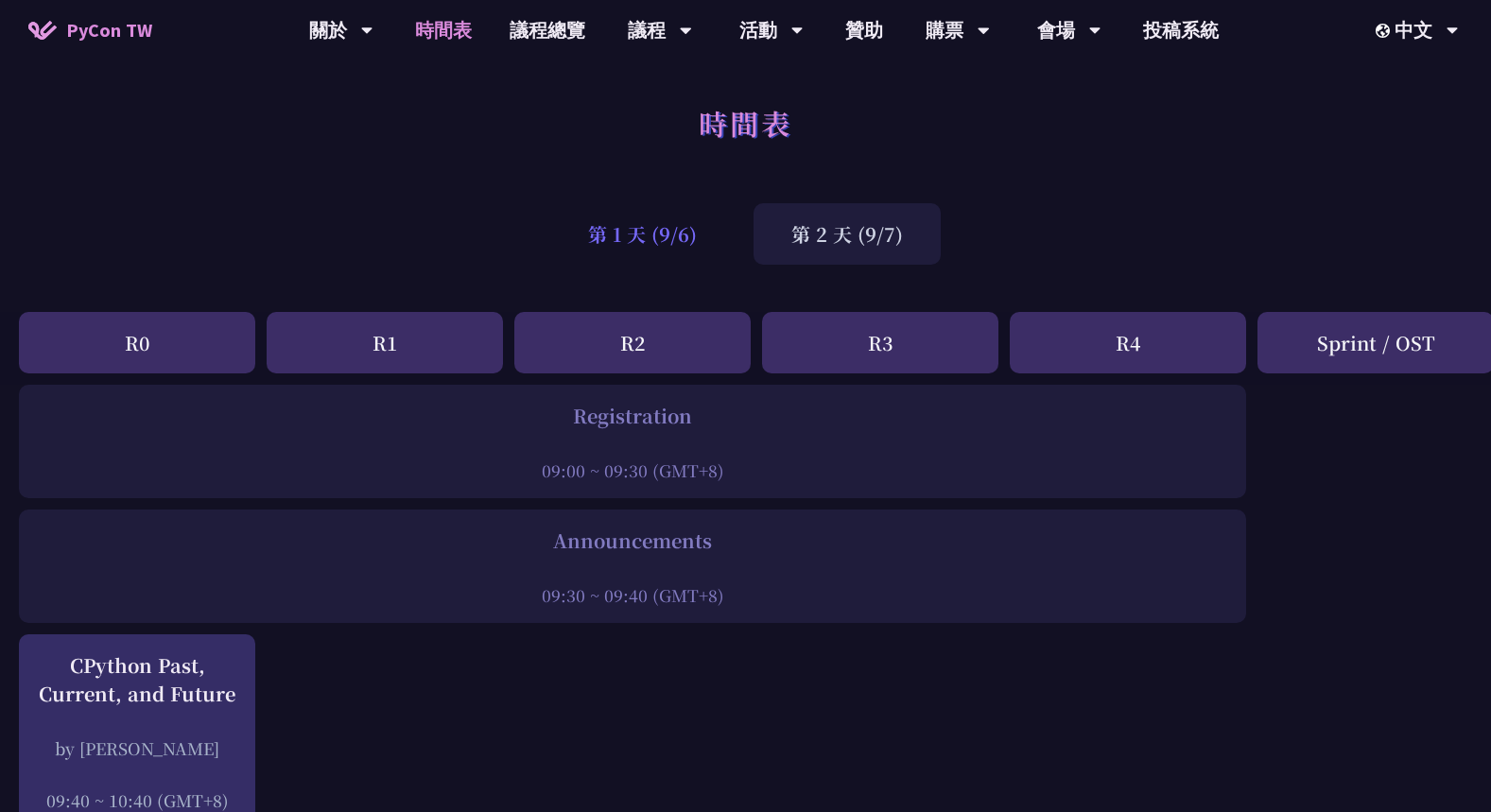
drag, startPoint x: 635, startPoint y: 232, endPoint x: 657, endPoint y: 234, distance: 22.1
click at [635, 232] on div "第 1 天 (9/6)" at bounding box center [642, 234] width 185 height 62
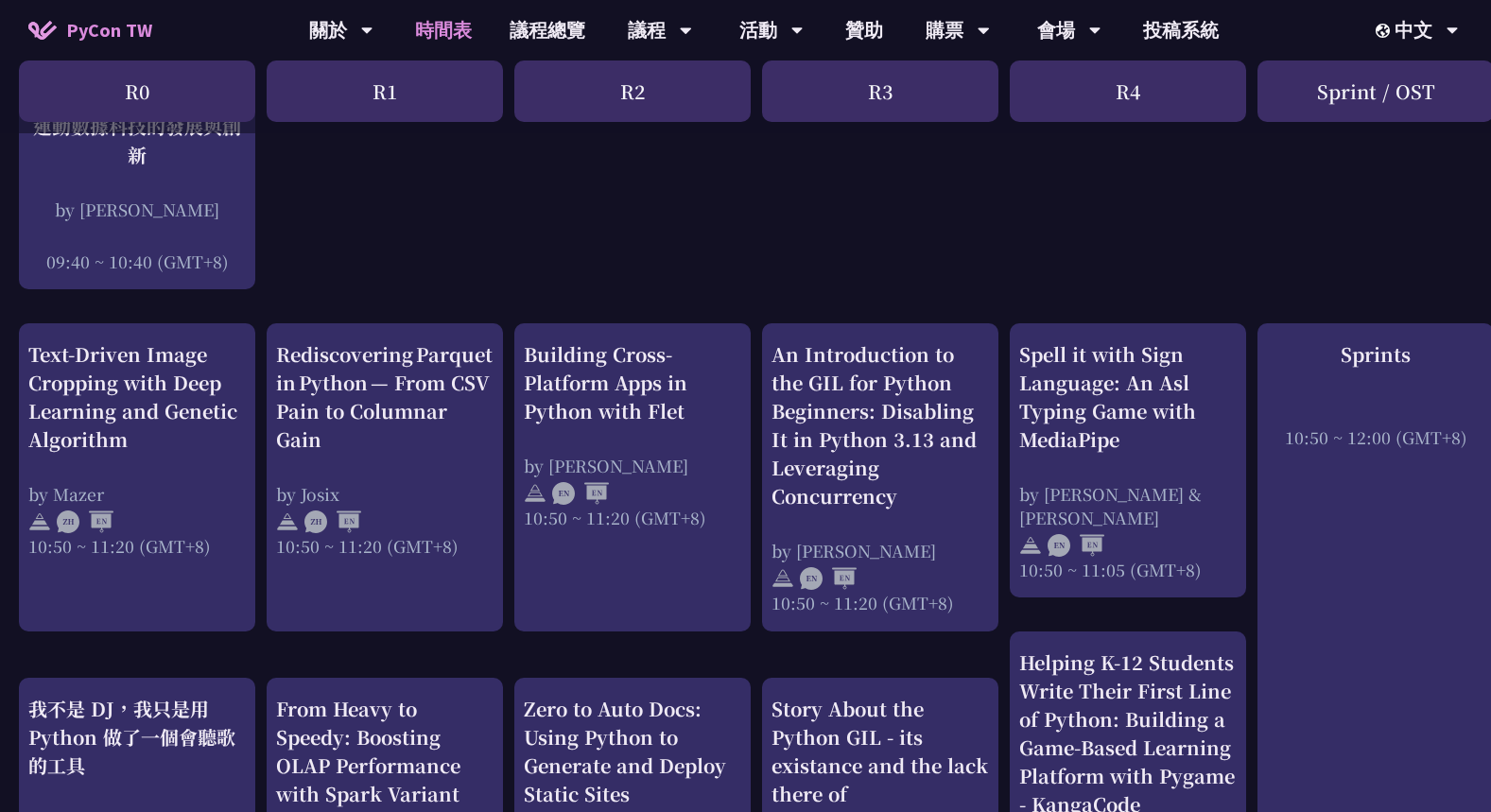
scroll to position [756, 0]
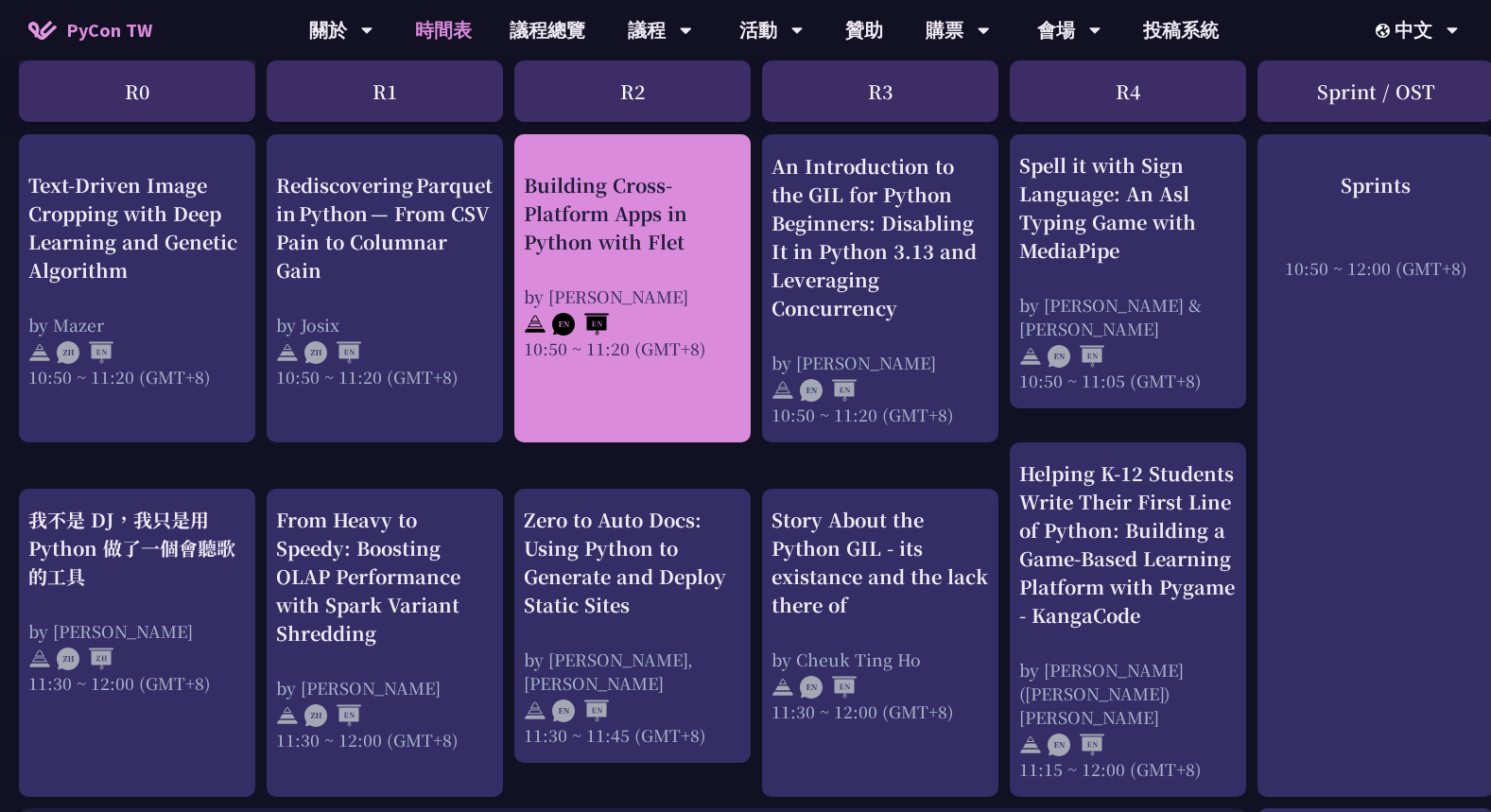
click at [538, 188] on div "Building Cross-Platform Apps in Python with Flet" at bounding box center [631, 212] width 217 height 85
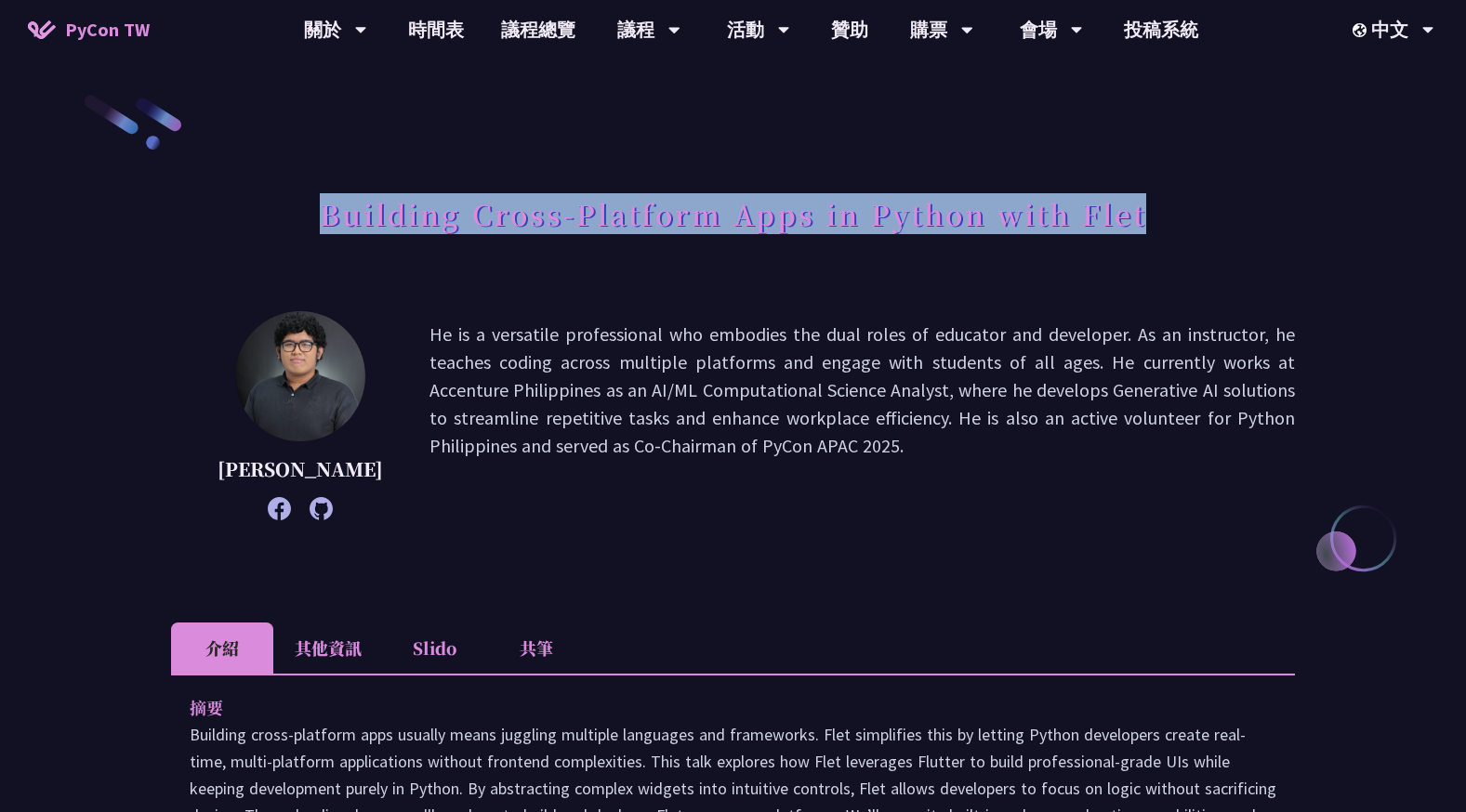
drag, startPoint x: 313, startPoint y: 216, endPoint x: 1235, endPoint y: 212, distance: 922.0
click at [1235, 212] on div "Building Cross-Platform Apps in Python with Flet" at bounding box center [732, 234] width 1123 height 98
copy h1 "Building Cross-Platform Apps in Python with Flet"
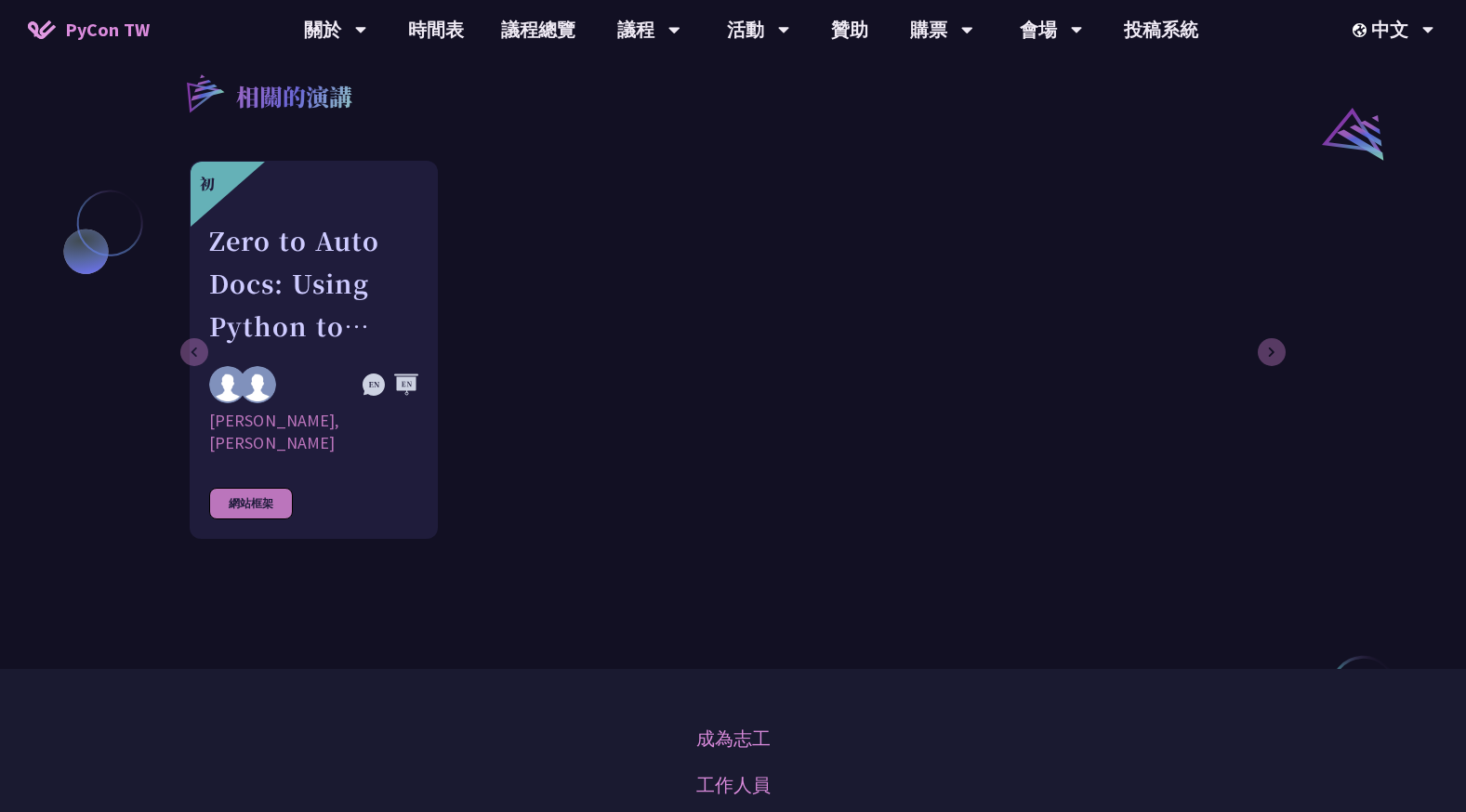
scroll to position [1580, 0]
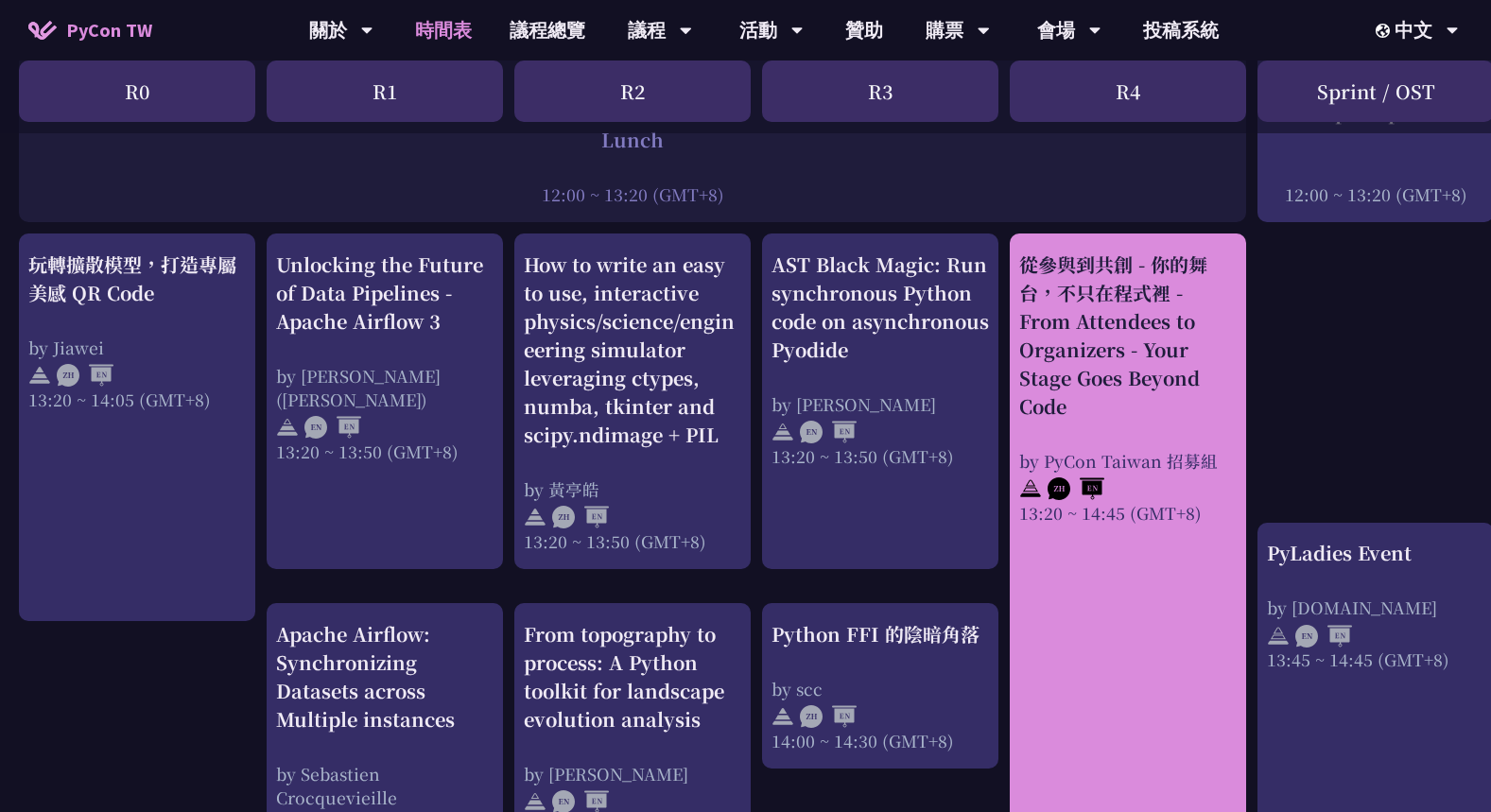
scroll to position [1701, 0]
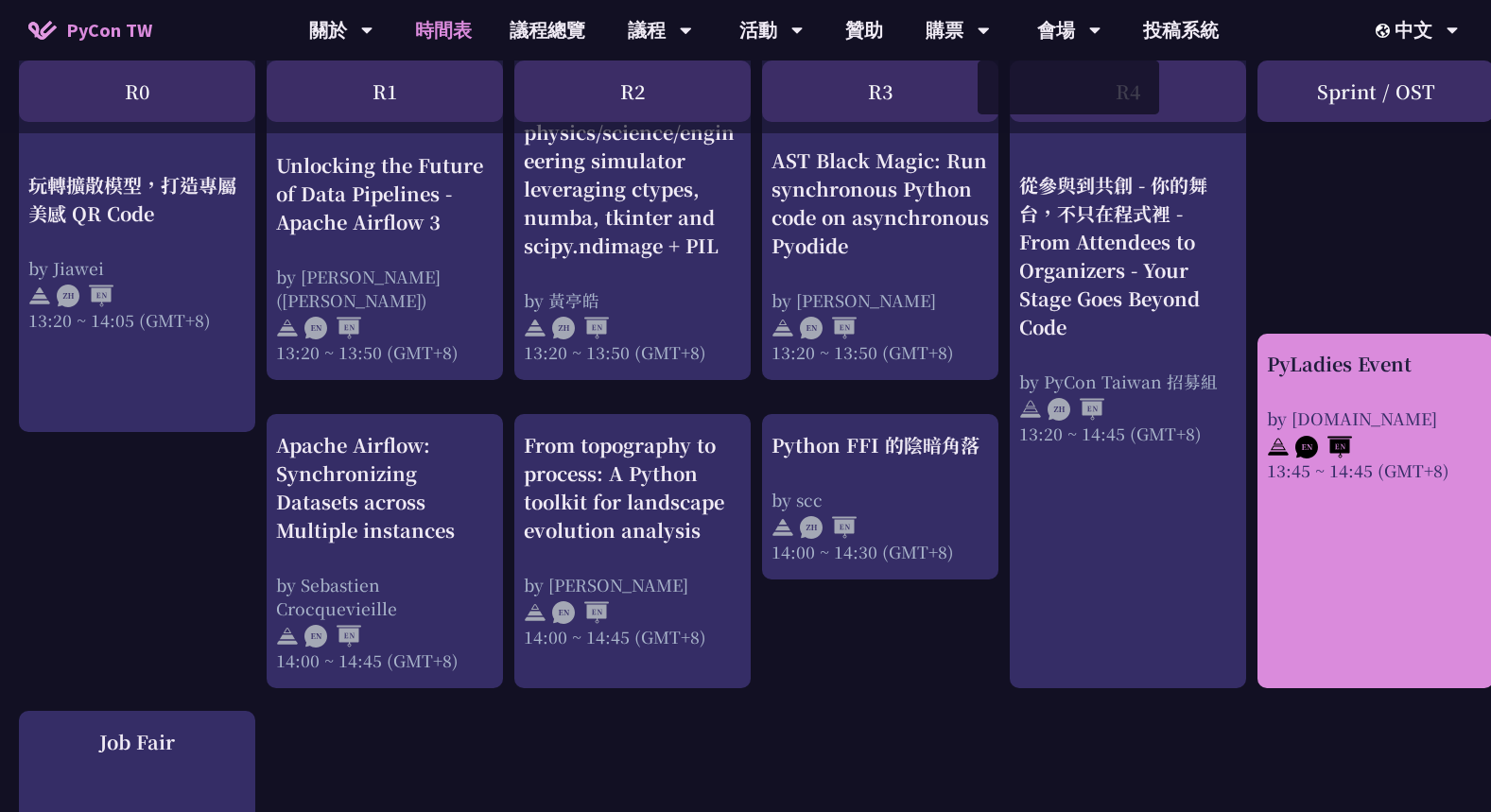
click at [1317, 494] on link "PyLadies Event by pyladies.tw 13:45 ~ 14:45 (GMT+8)" at bounding box center [1375, 510] width 217 height 322
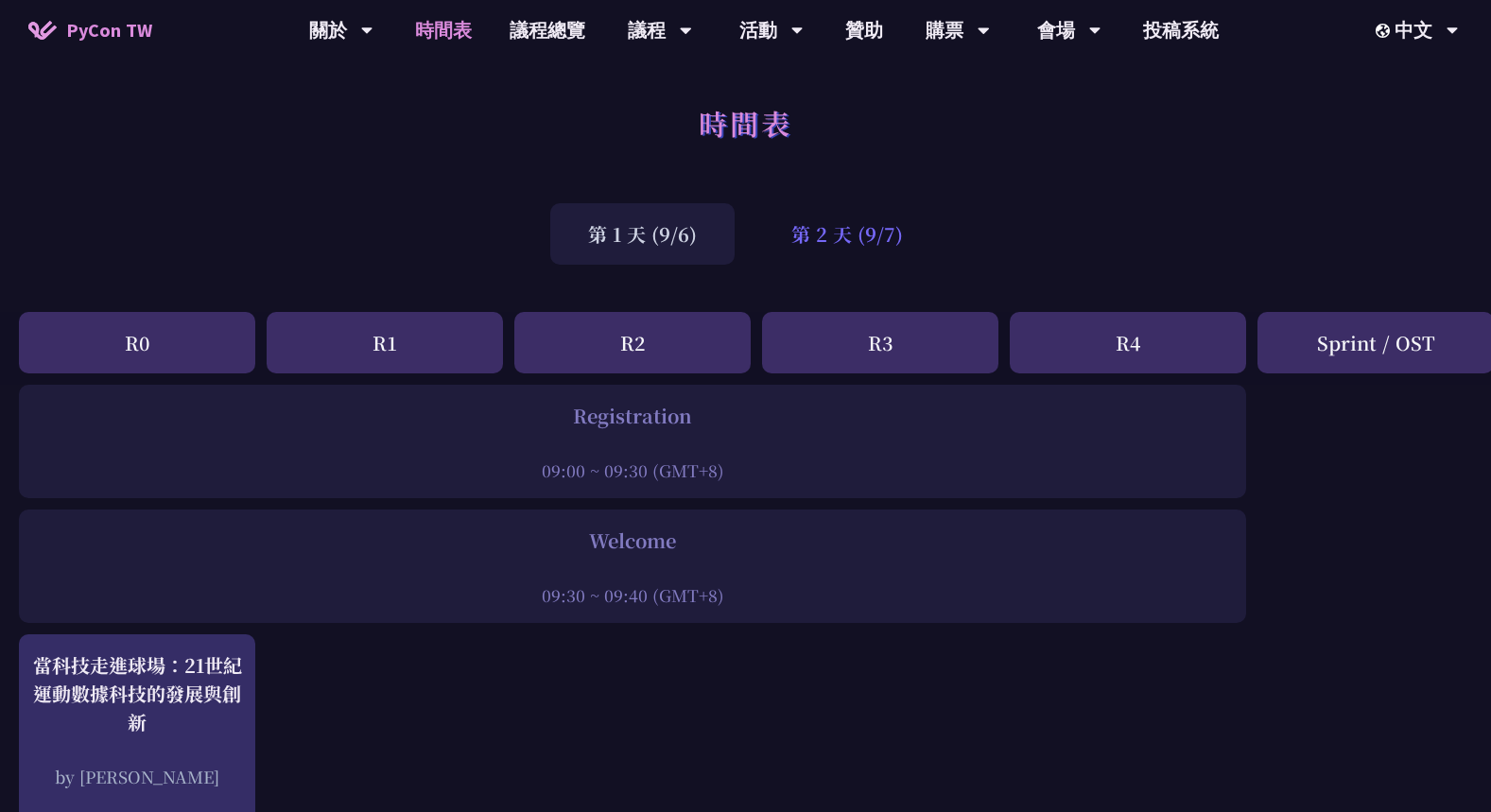
click at [852, 230] on div "第 2 天 (9/7)" at bounding box center [847, 234] width 188 height 62
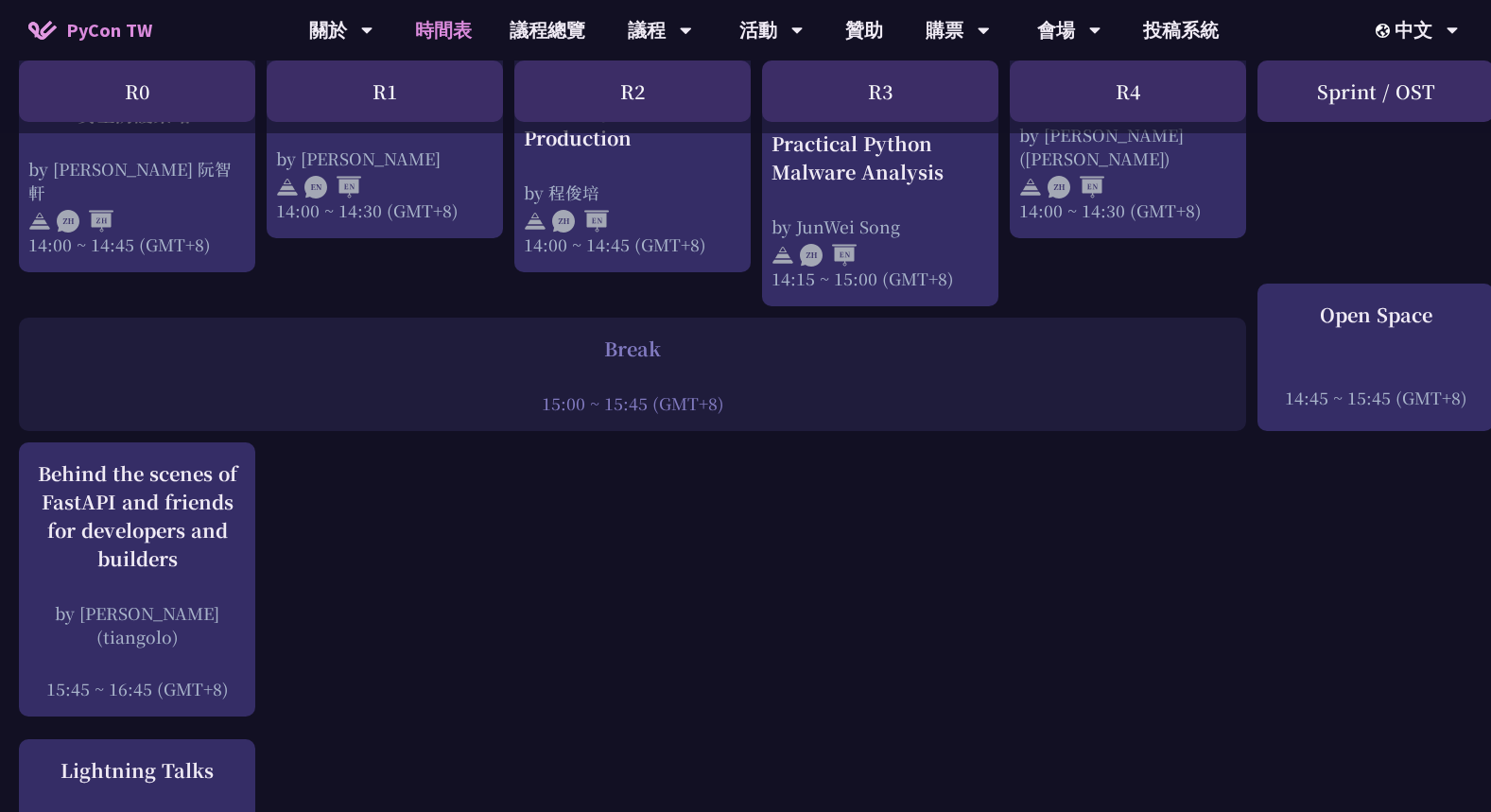
scroll to position [1512, 0]
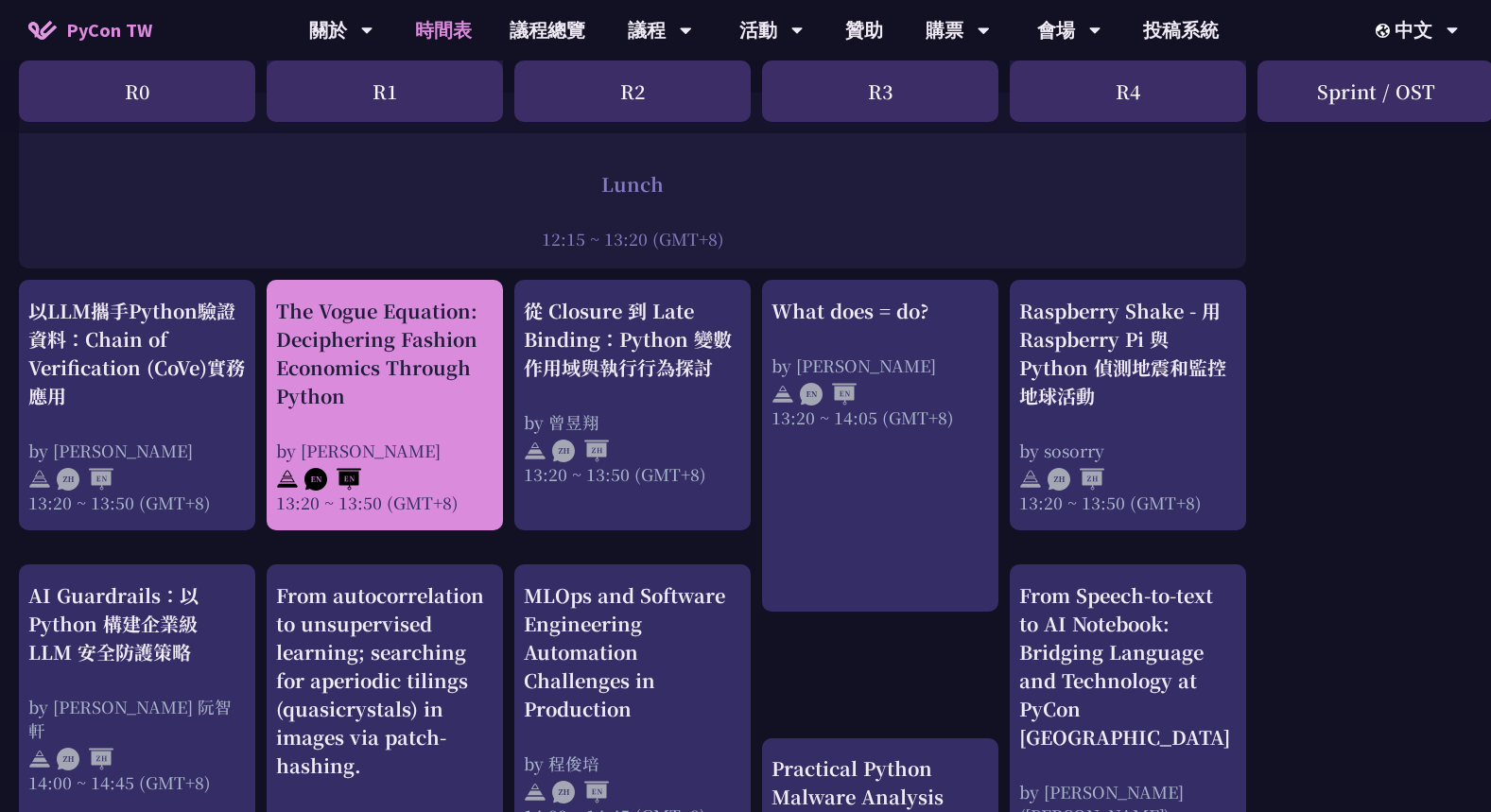
click at [433, 345] on div "The Vogue Equation: Deciphering Fashion Economics Through Python" at bounding box center [384, 353] width 217 height 113
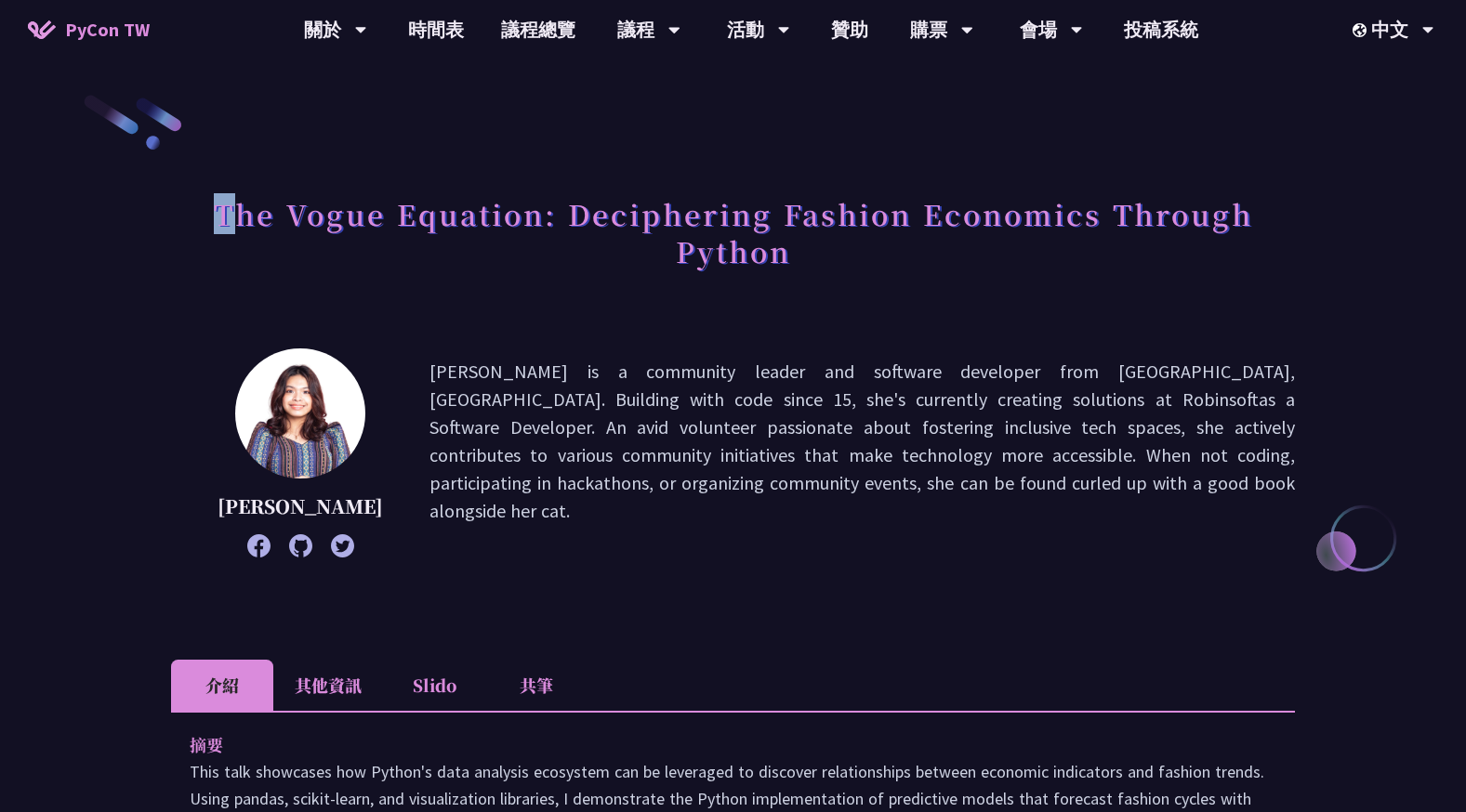
click at [221, 213] on h1 "The Vogue Equation: Deciphering Fashion Economics Through Python" at bounding box center [732, 231] width 1123 height 93
click at [1253, 234] on h1 "The Vogue Equation: Deciphering Fashion Economics Through Python" at bounding box center [732, 231] width 1123 height 93
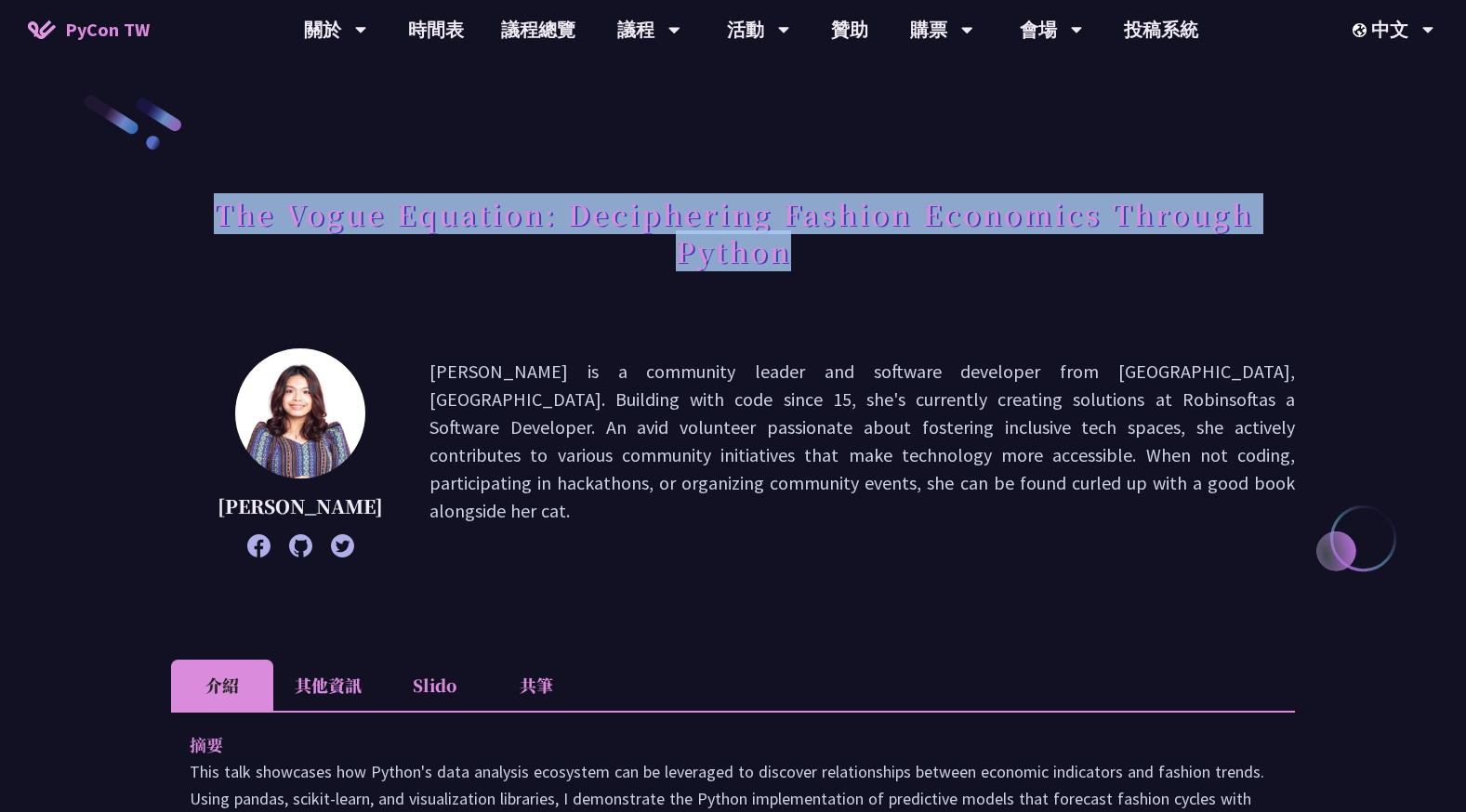
drag, startPoint x: 948, startPoint y: 264, endPoint x: 208, endPoint y: 203, distance: 742.5
click at [208, 203] on h1 "The Vogue Equation: Deciphering Fashion Economics Through Python" at bounding box center [732, 231] width 1123 height 93
copy h1 "The Vogue Equation: Deciphering Fashion Economics Through Python"
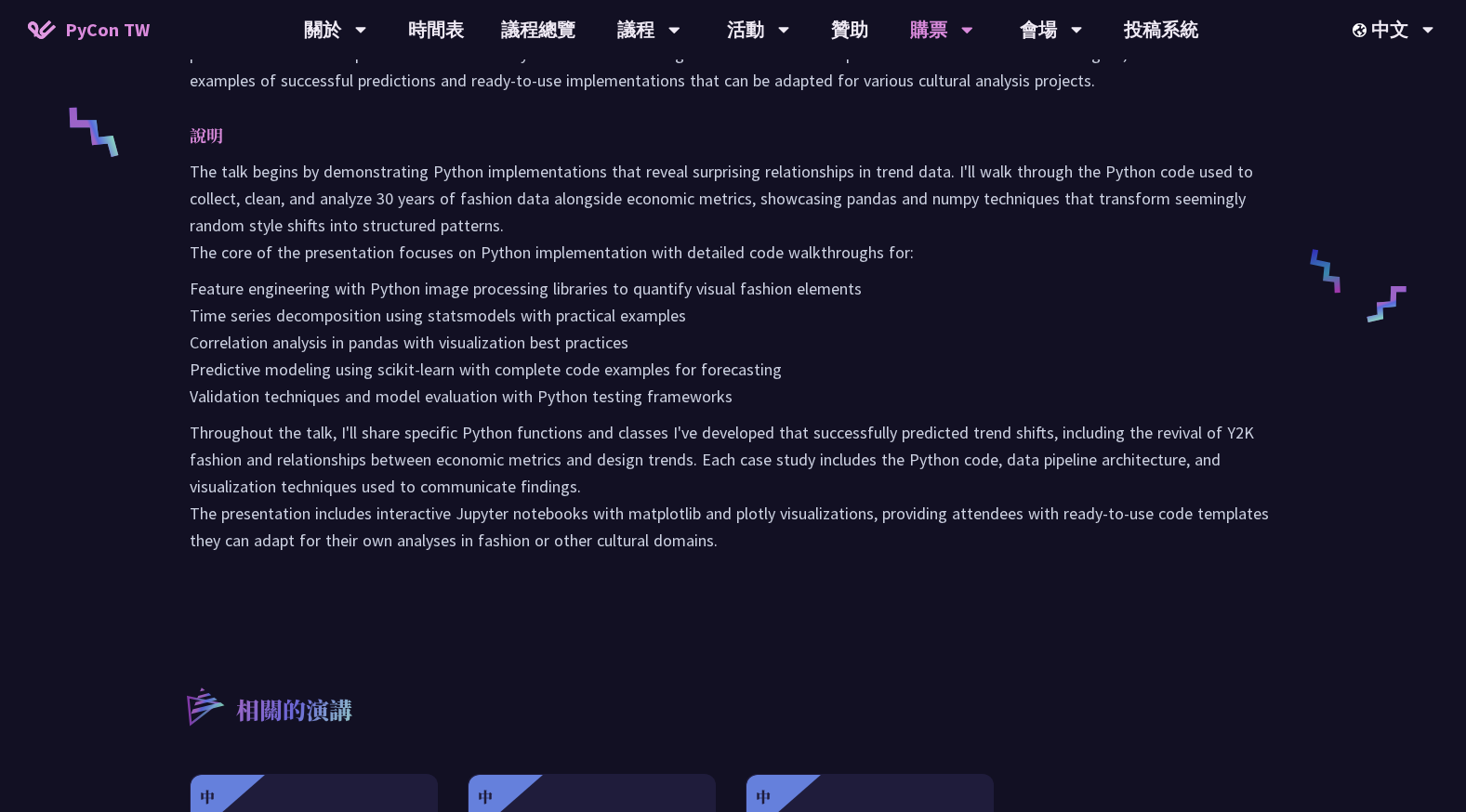
scroll to position [836, 0]
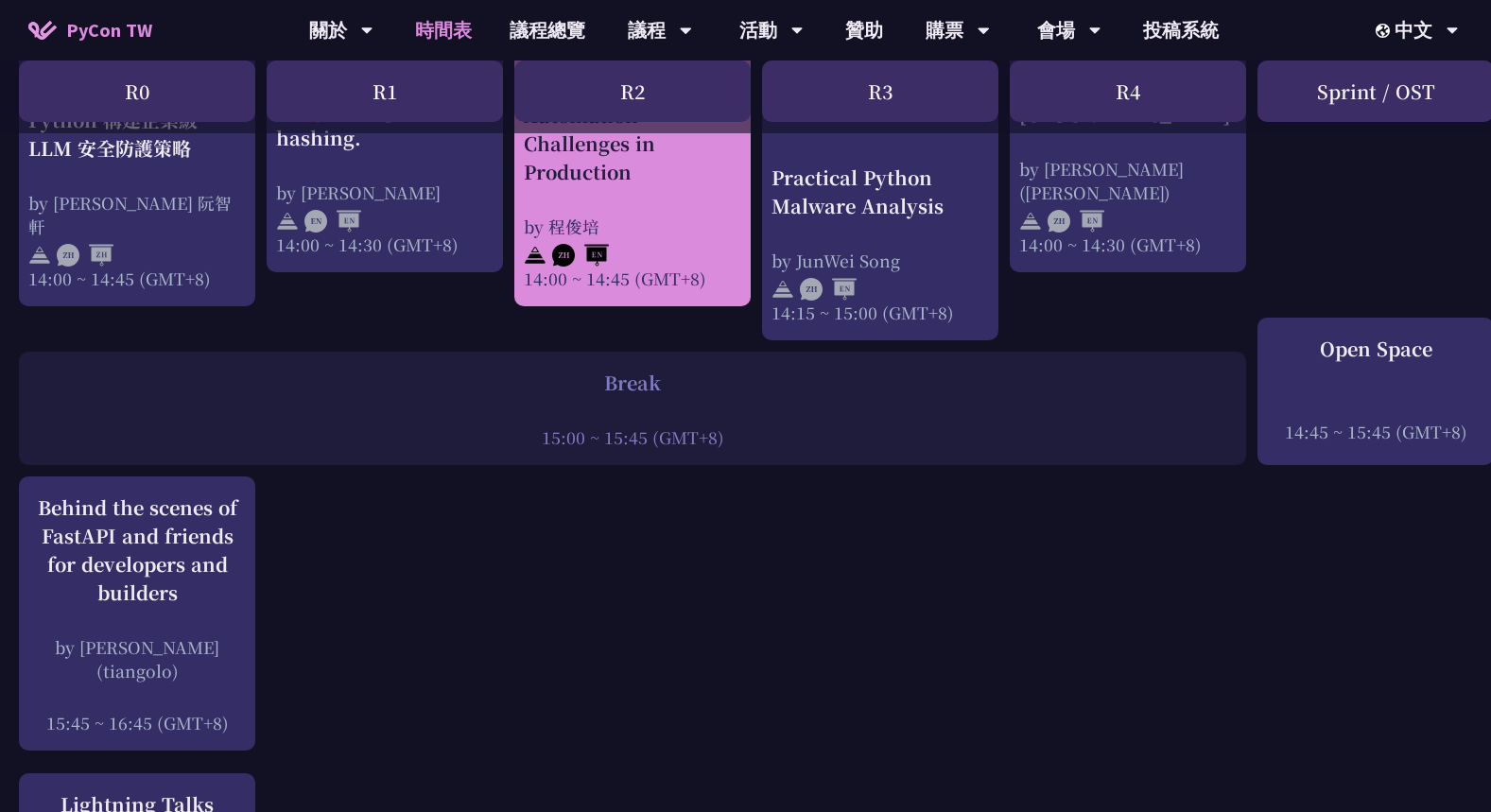
scroll to position [1796, 0]
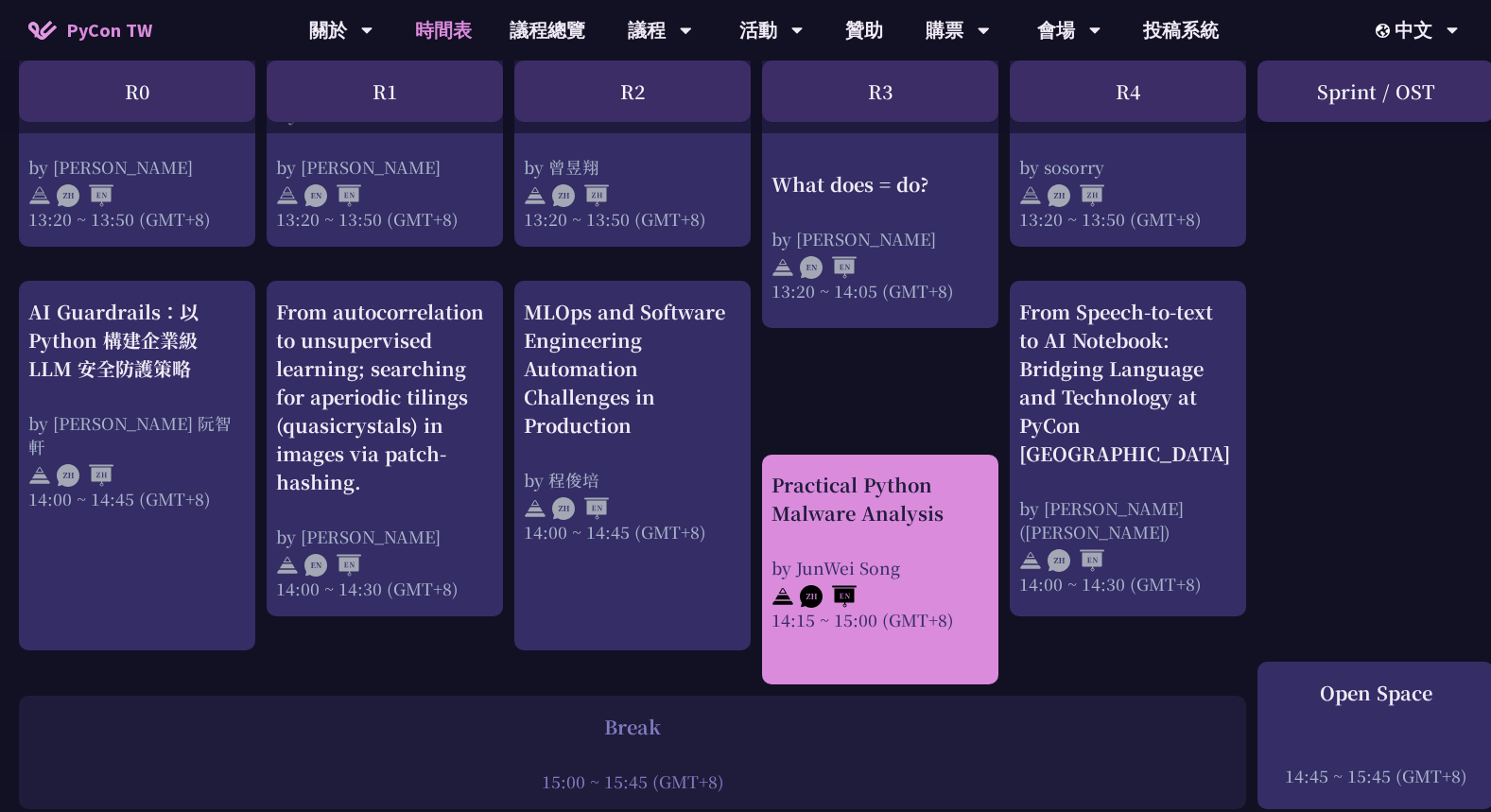
click at [871, 508] on div "Practical Python Malware Analysis" at bounding box center [880, 498] width 217 height 57
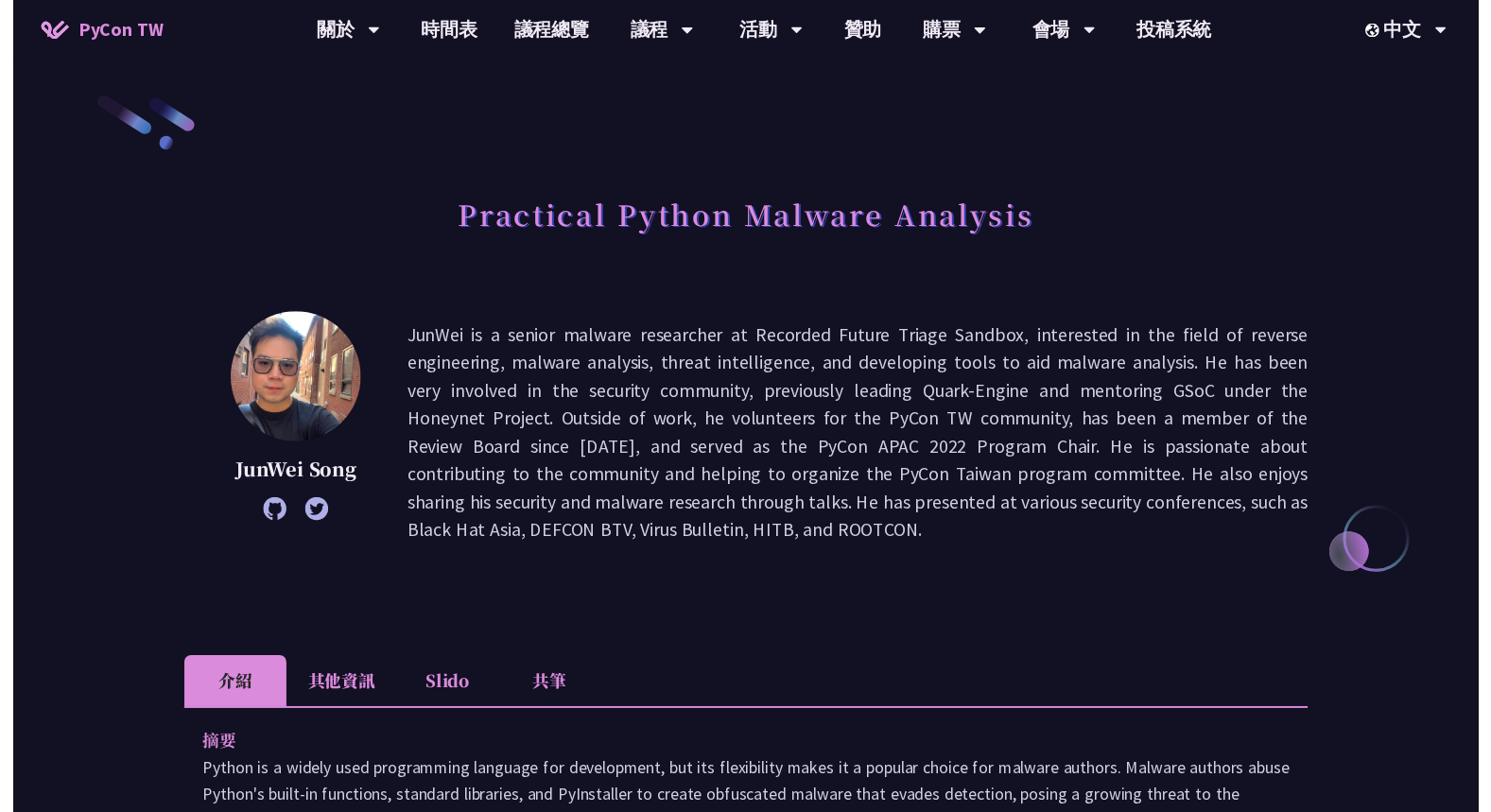
scroll to position [1796, 0]
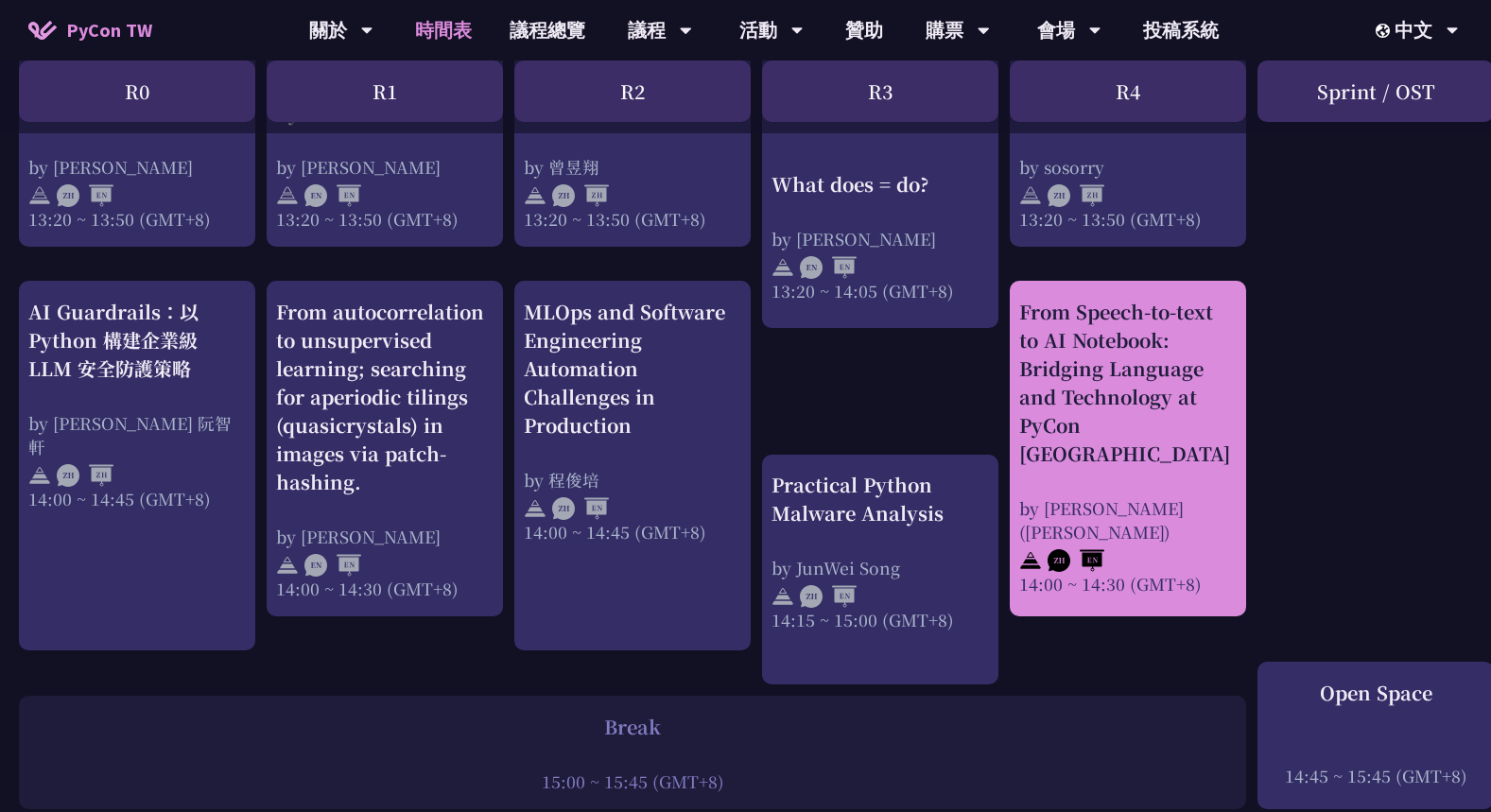
click at [1221, 577] on link "From Speech-to-text to AI Notebook: Bridging Language and Technology at PyCon T…" at bounding box center [1127, 449] width 217 height 303
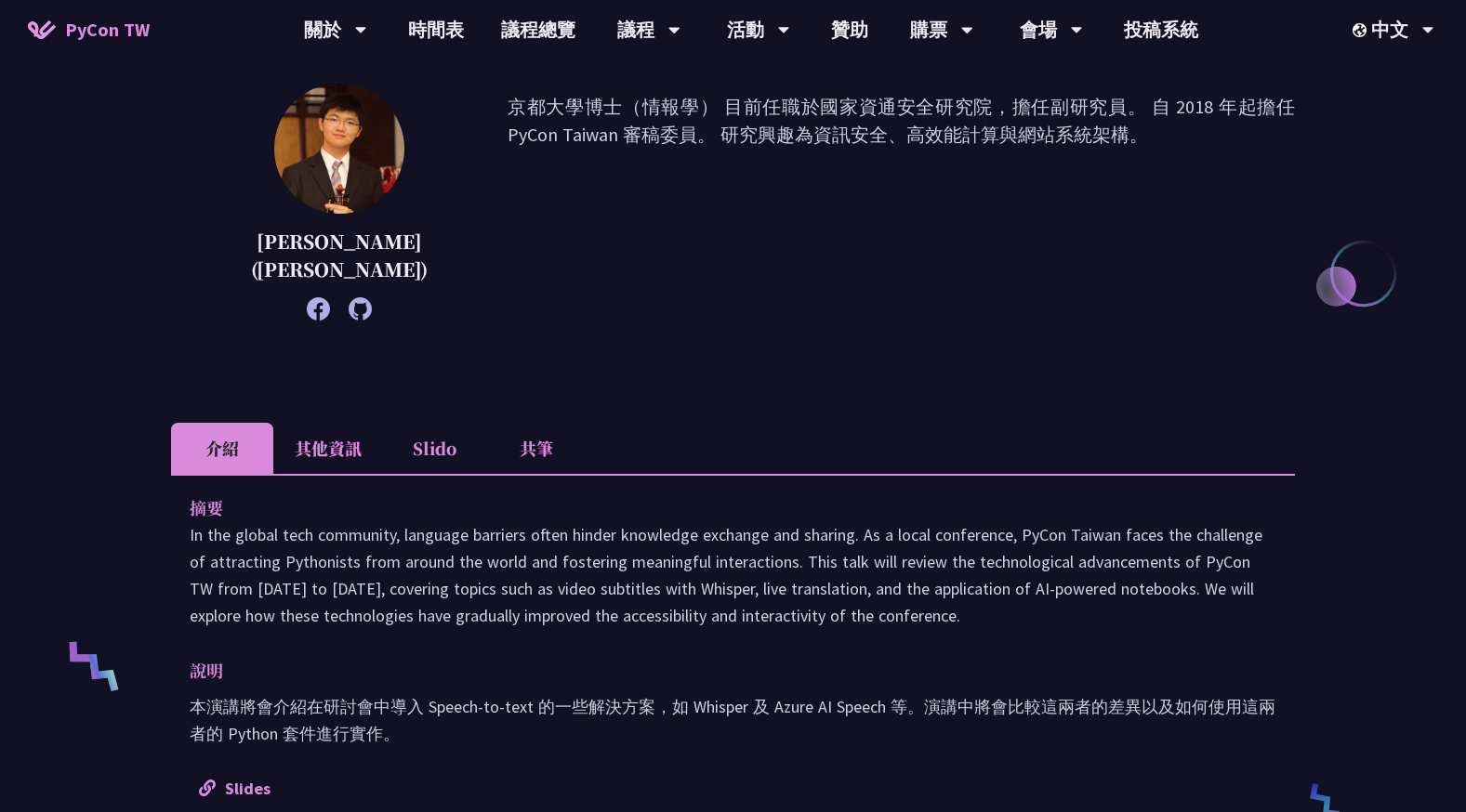
scroll to position [185, 0]
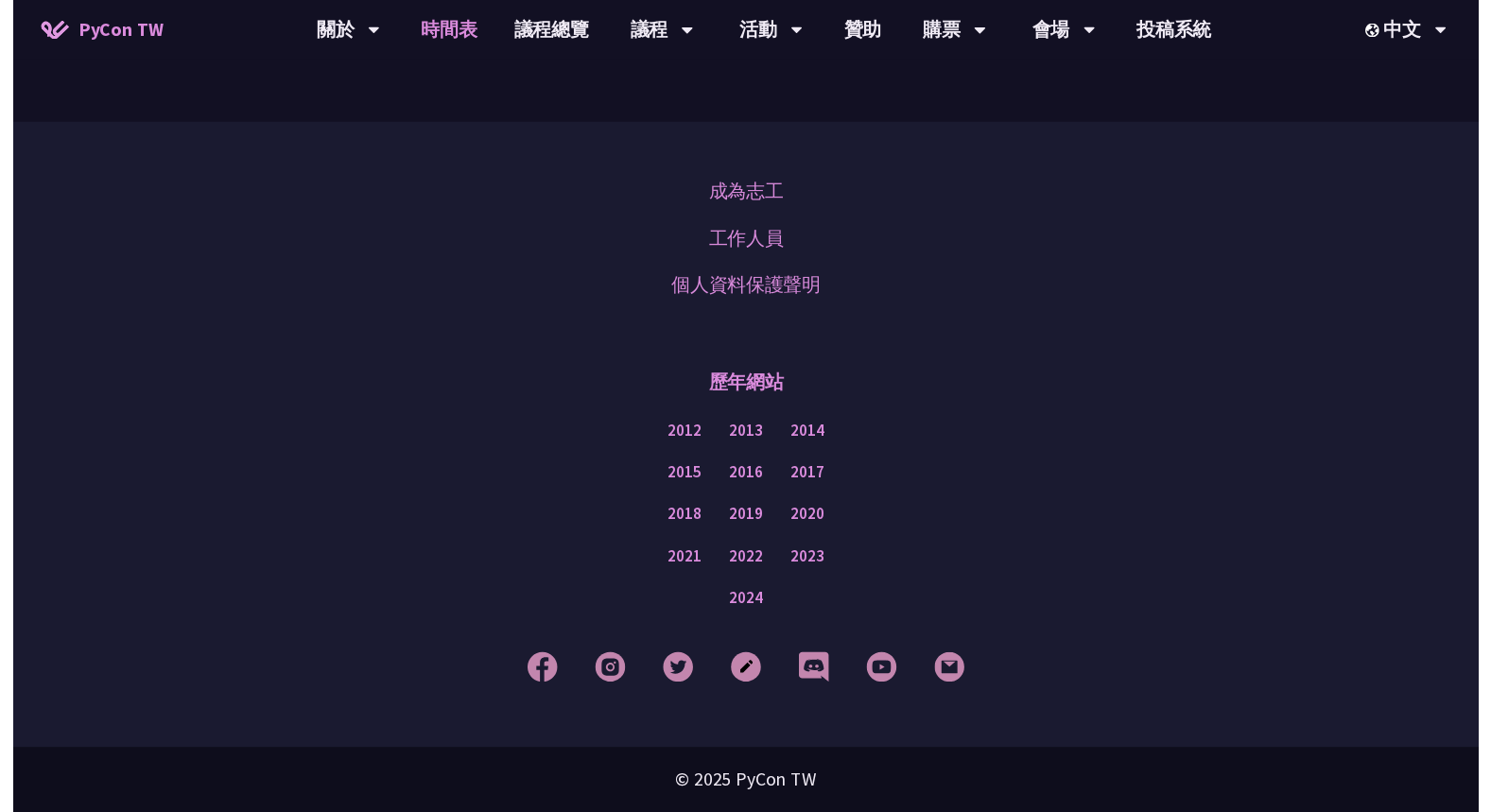
scroll to position [1796, 0]
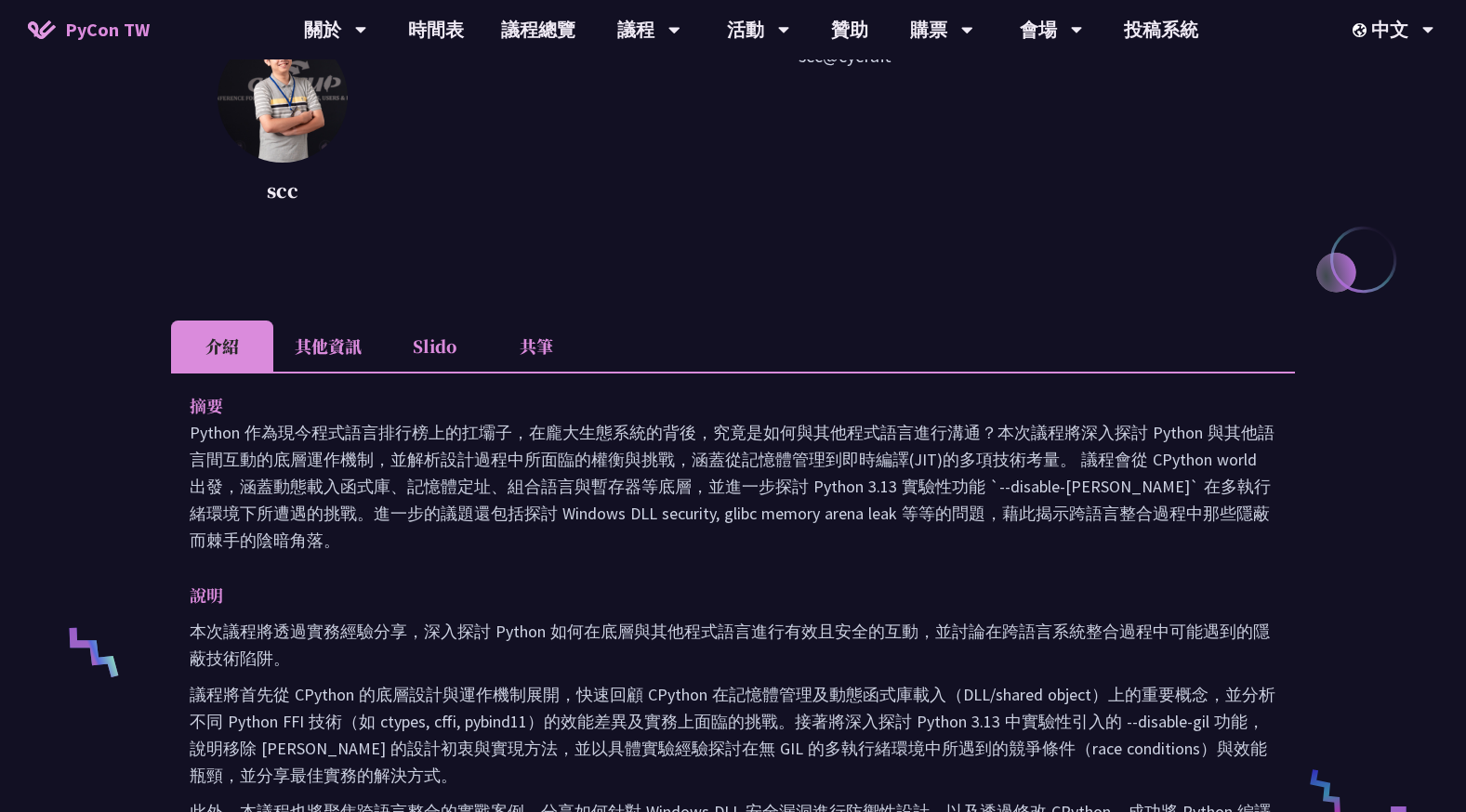
scroll to position [557, 0]
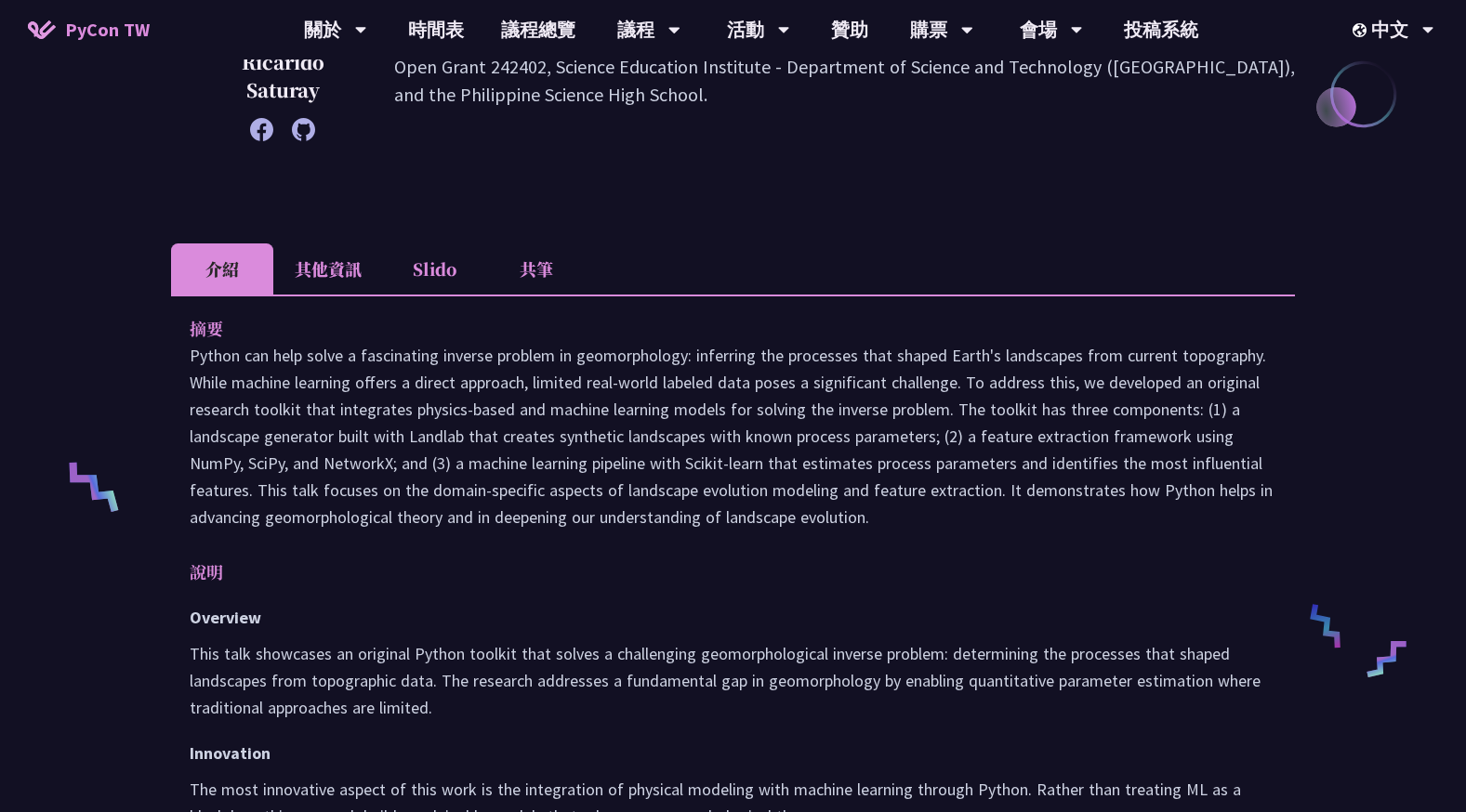
scroll to position [650, 0]
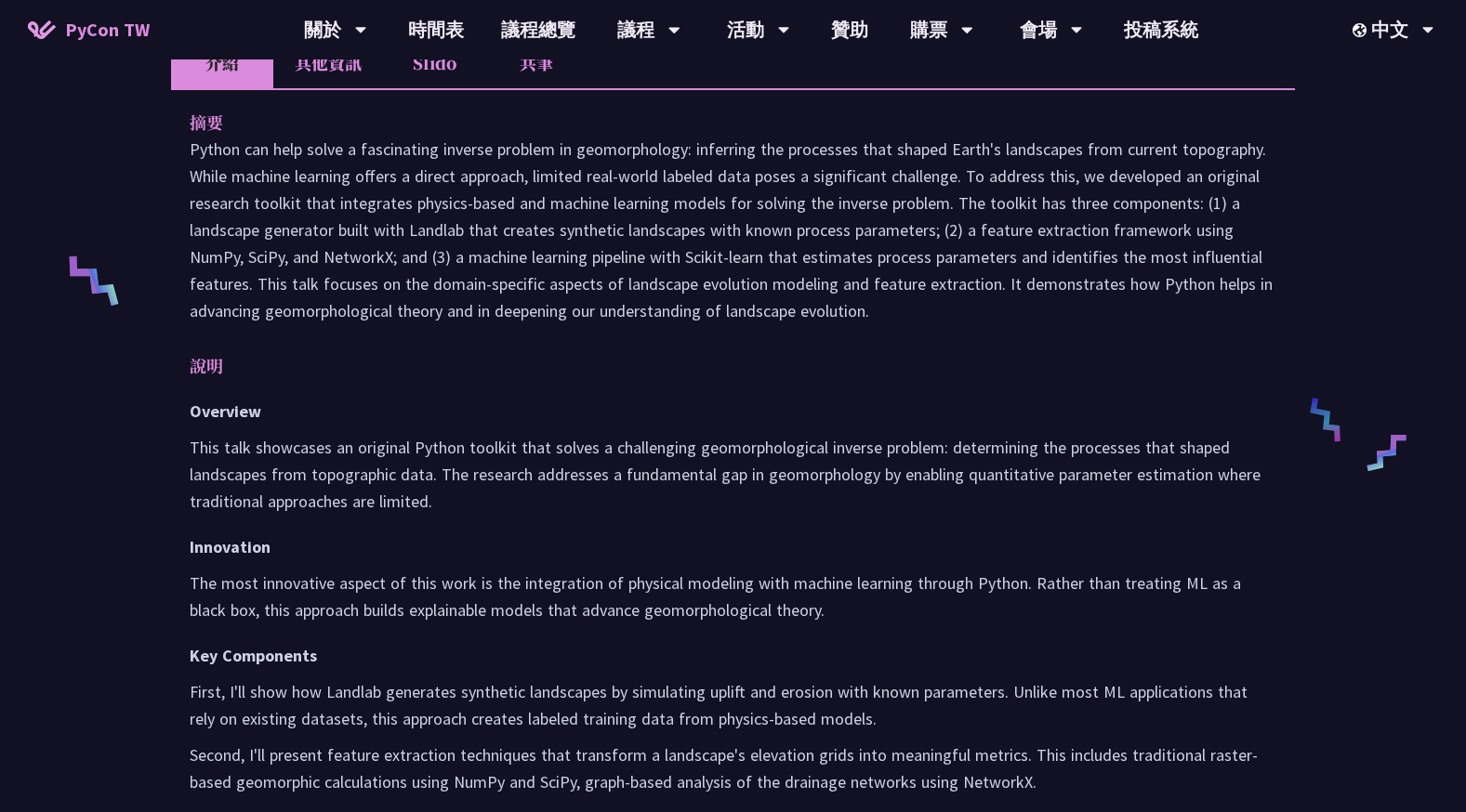
drag, startPoint x: 206, startPoint y: 163, endPoint x: 805, endPoint y: 315, distance: 618.0
click at [805, 315] on p at bounding box center [732, 229] width 1086 height 188
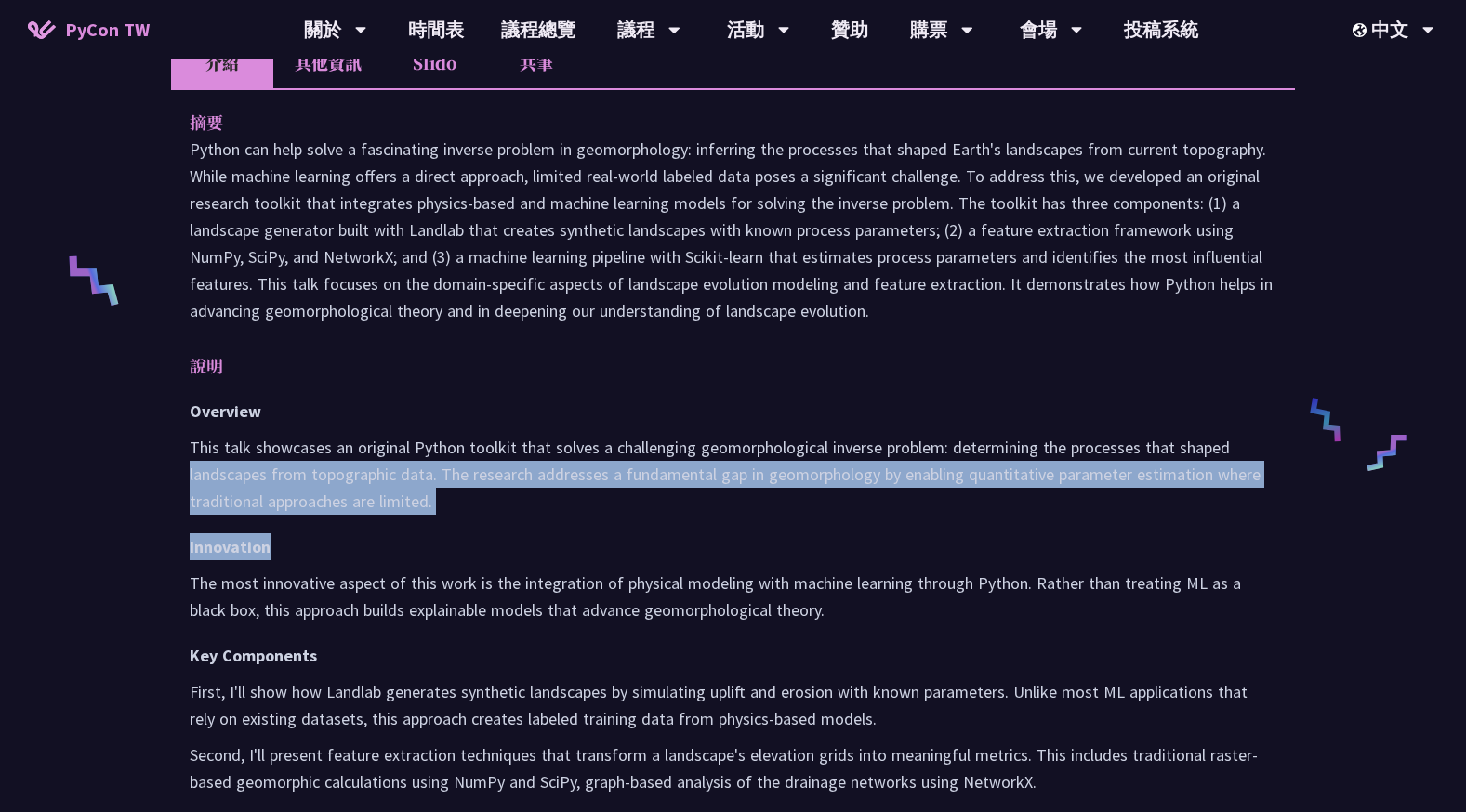
drag, startPoint x: 184, startPoint y: 467, endPoint x: 633, endPoint y: 529, distance: 453.3
click at [633, 529] on div "摘要 說明 Overview This talk showcases an original Python toolkit that solves a cha…" at bounding box center [732, 646] width 1123 height 1116
click at [633, 529] on div "Overview This talk showcases an original Python toolkit that solves a challengi…" at bounding box center [732, 778] width 1086 height 760
click at [637, 499] on p "This talk showcases an original Python toolkit that solves a challenging geomor…" at bounding box center [732, 474] width 1086 height 81
